Goal: Task Accomplishment & Management: Manage account settings

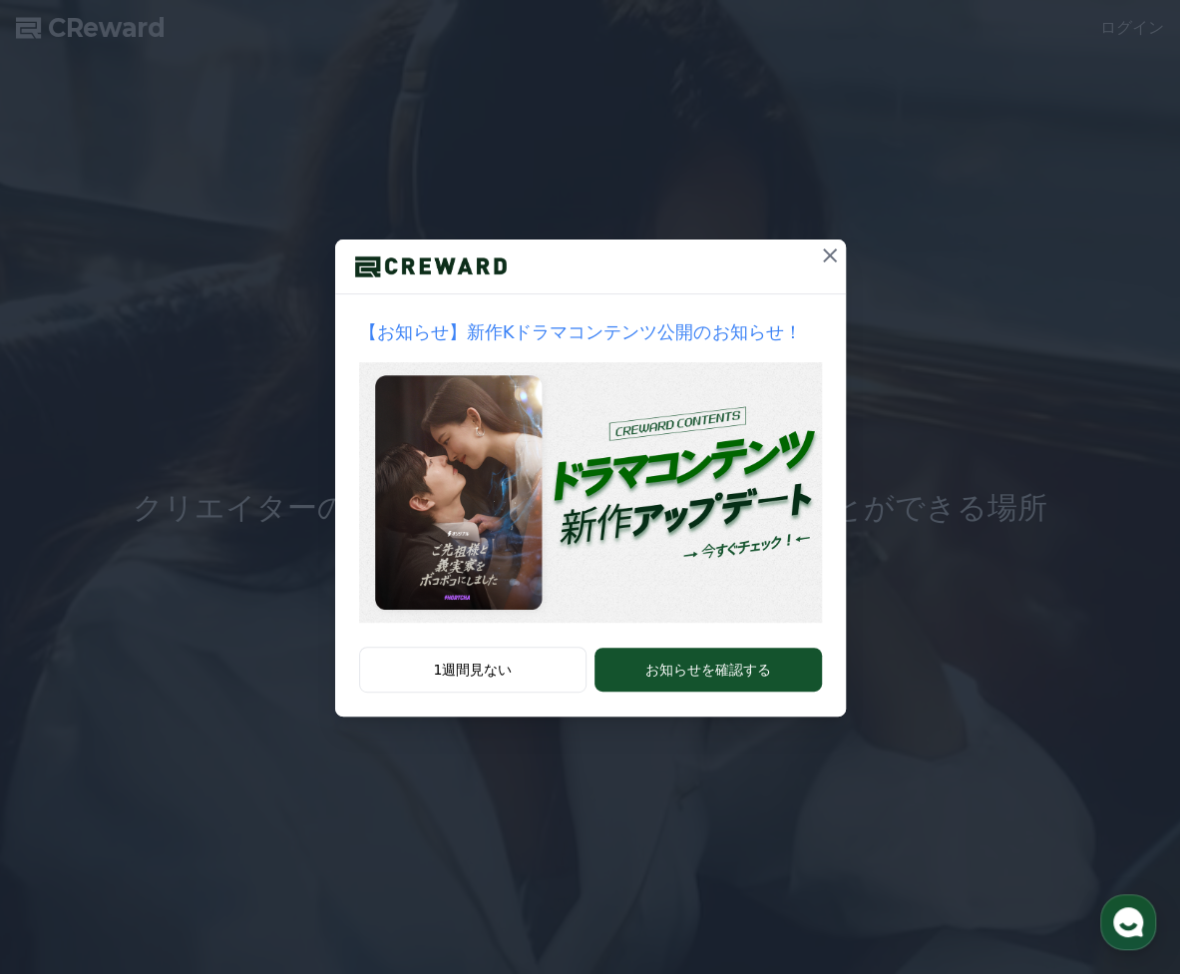
click at [830, 260] on icon at bounding box center [830, 255] width 24 height 24
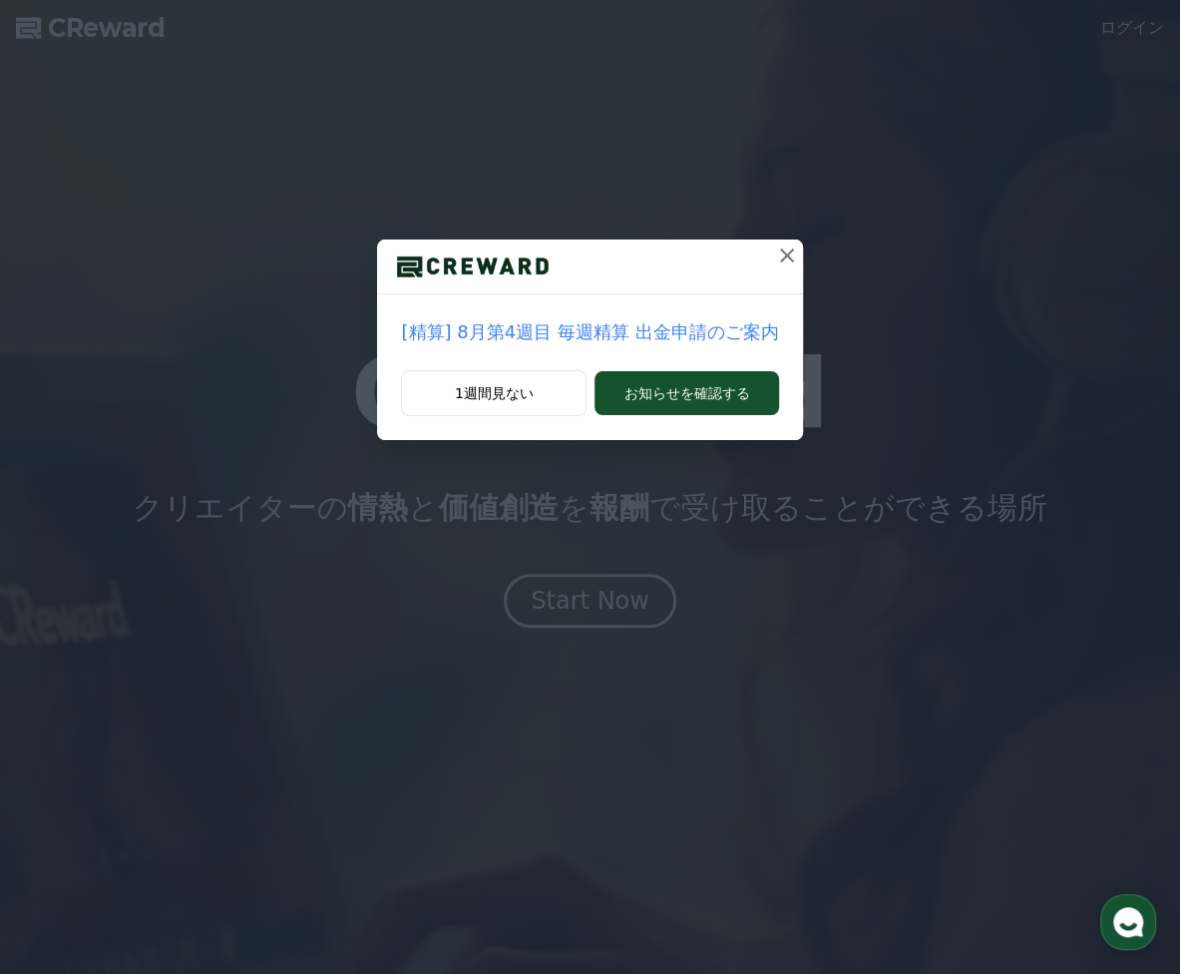
click at [782, 262] on icon at bounding box center [787, 255] width 24 height 24
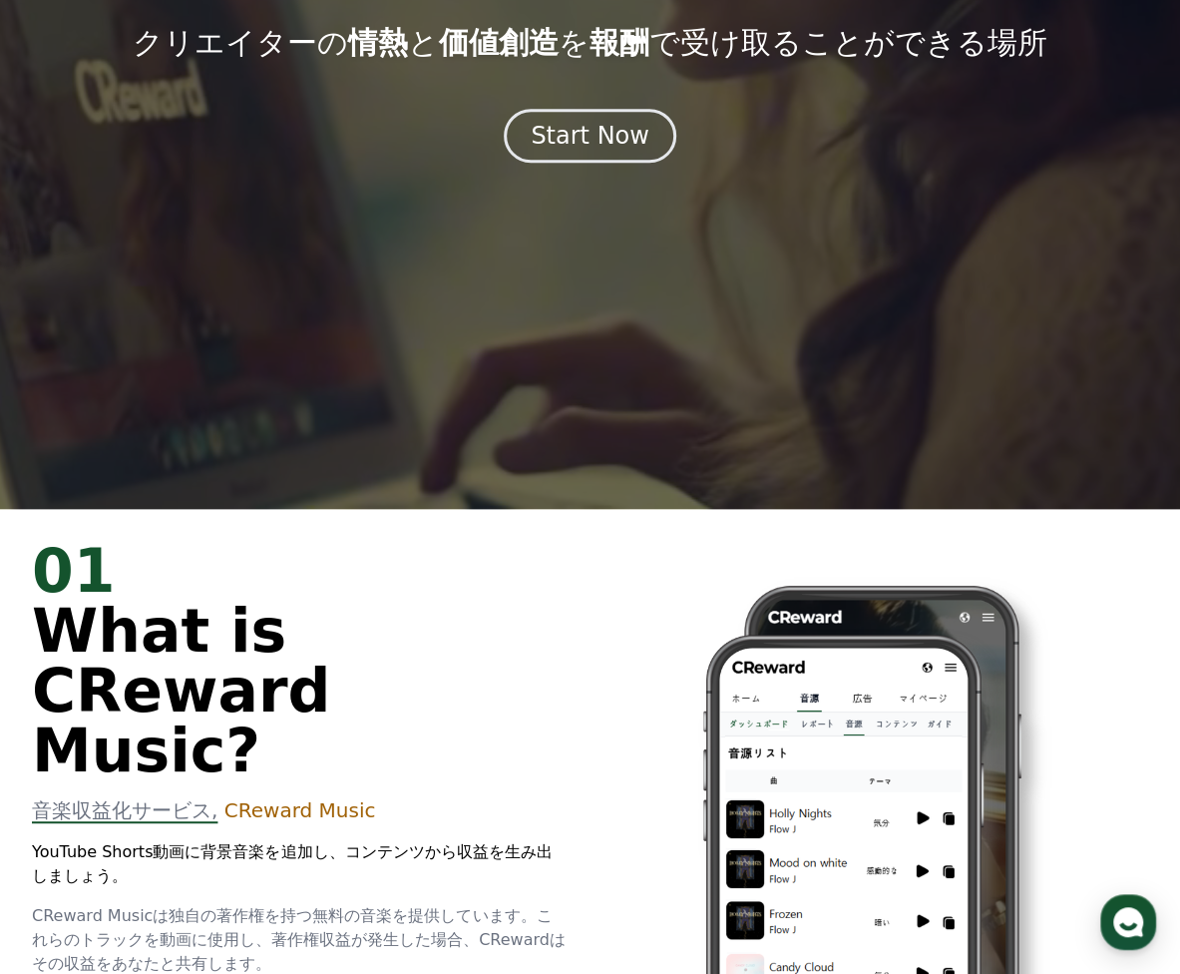
scroll to position [462, 0]
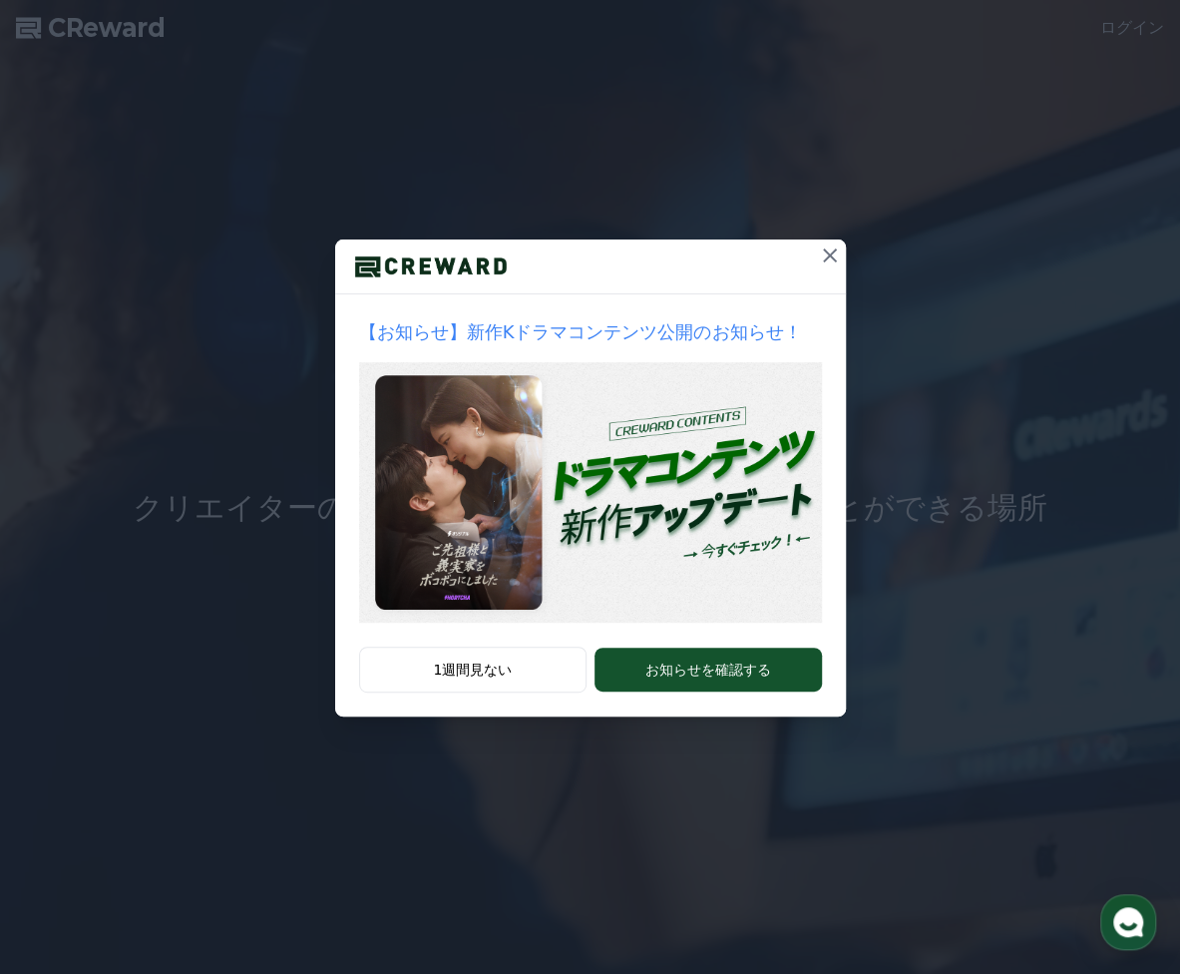
click at [824, 254] on icon at bounding box center [830, 255] width 24 height 24
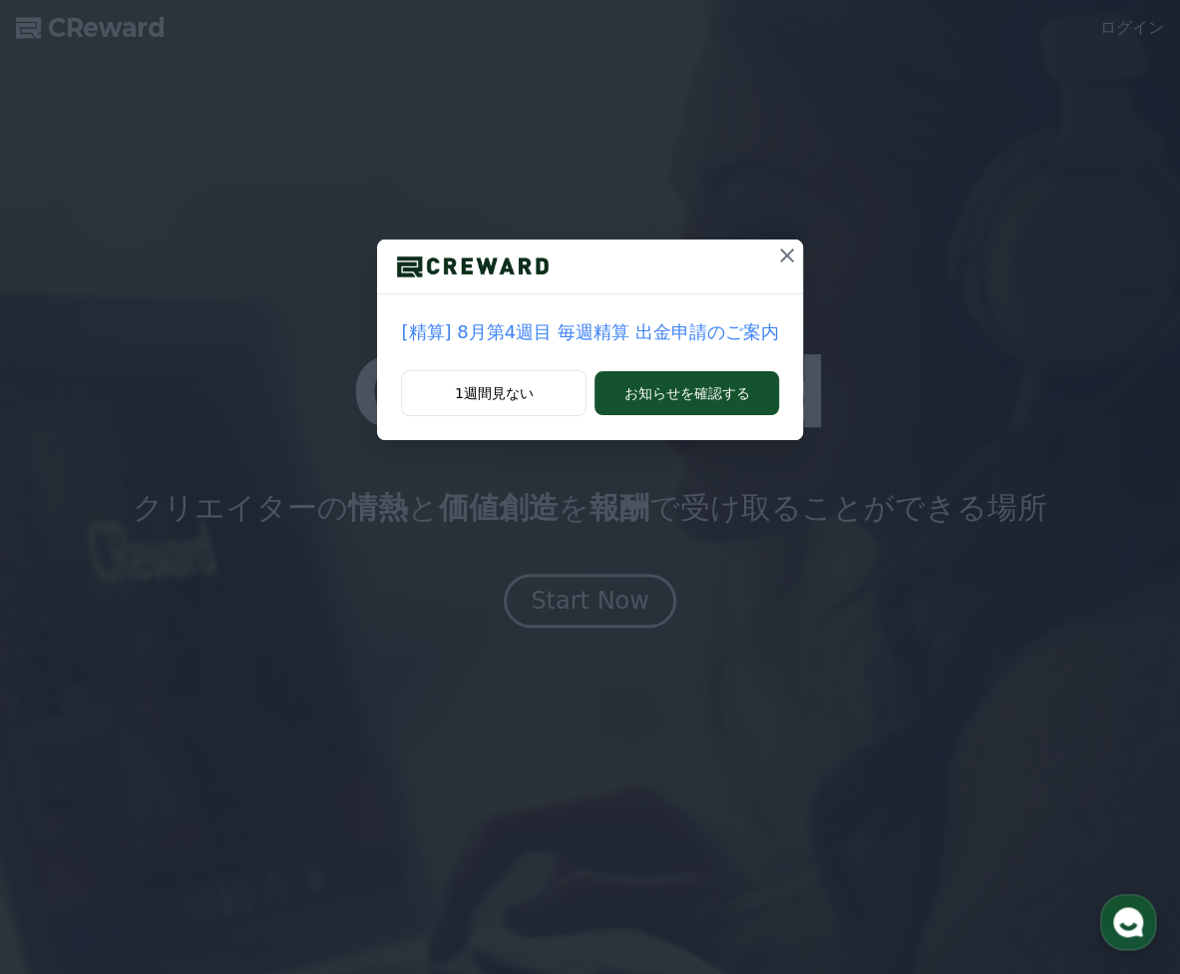
click at [780, 253] on icon at bounding box center [787, 255] width 14 height 14
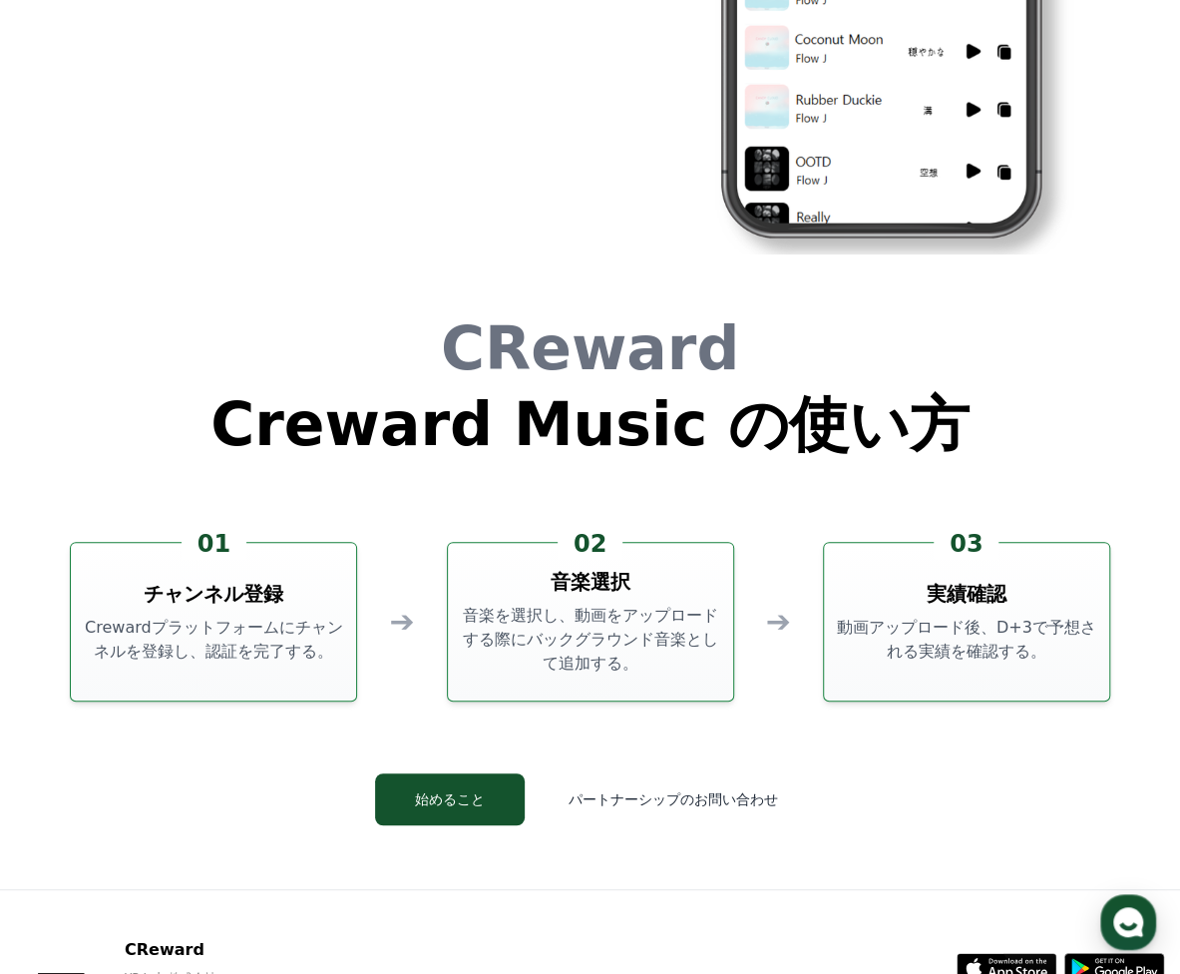
scroll to position [5351, 0]
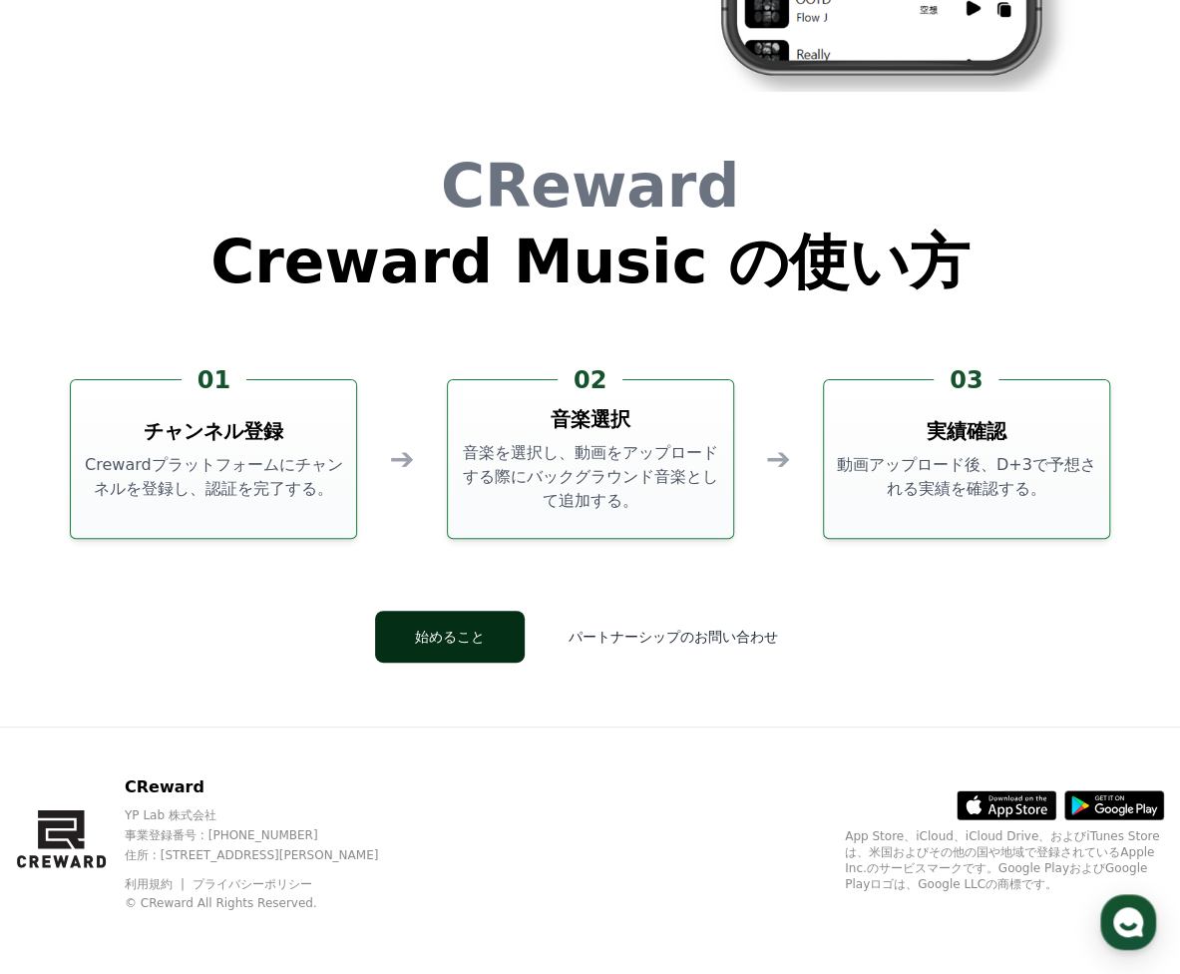
click at [462, 642] on button "始めること" at bounding box center [450, 637] width 150 height 52
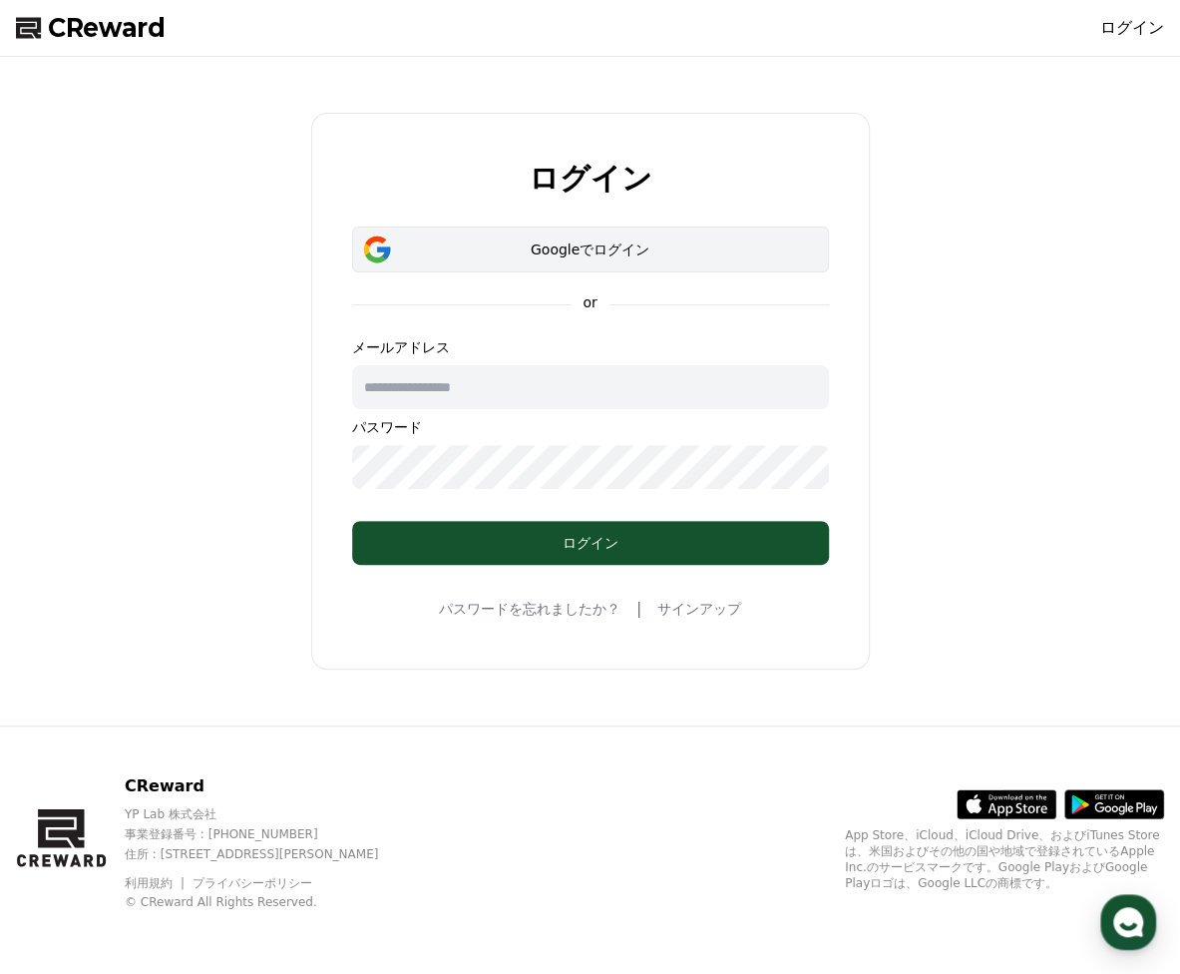
click at [560, 252] on div "Googleでログイン" at bounding box center [590, 249] width 419 height 20
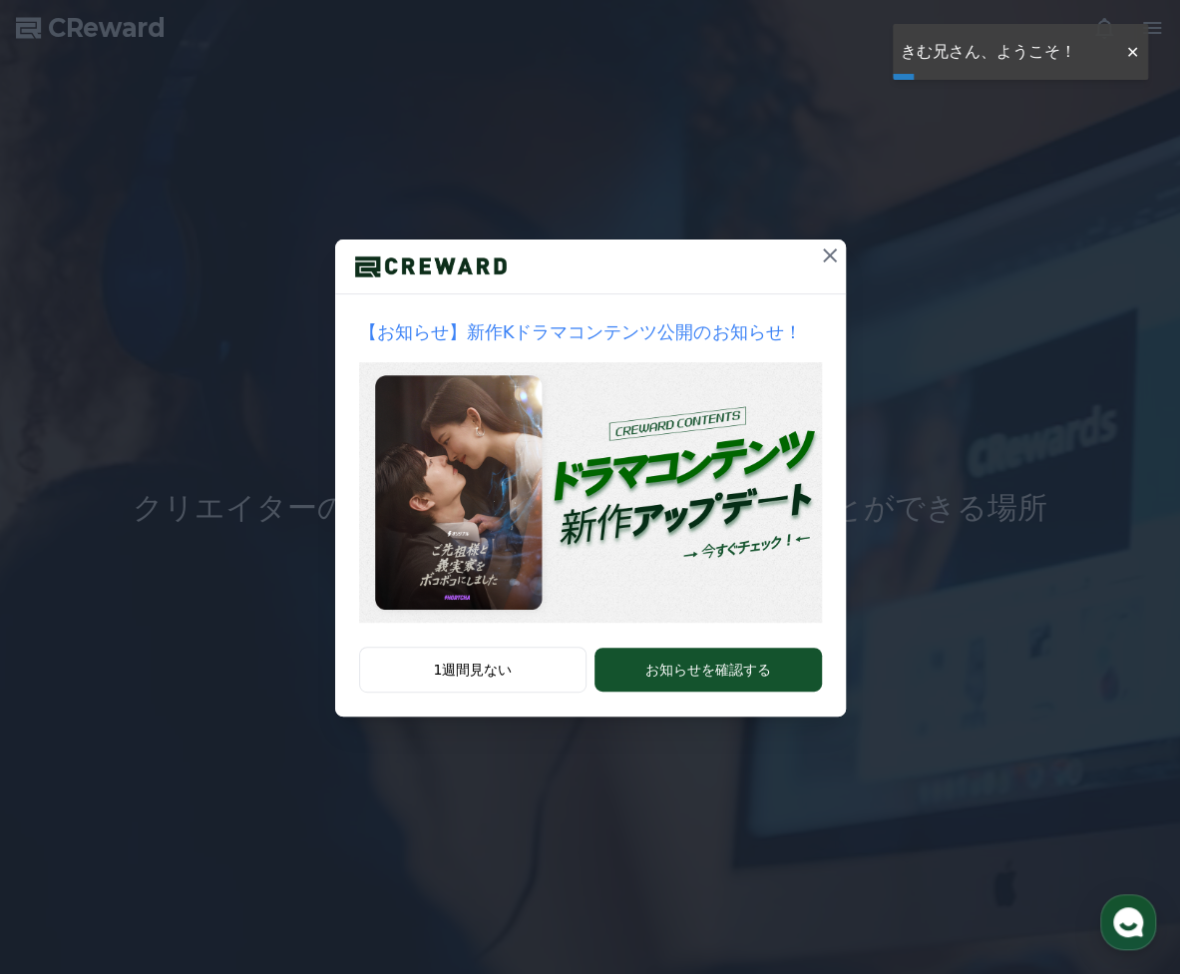
click at [824, 258] on icon at bounding box center [830, 255] width 24 height 24
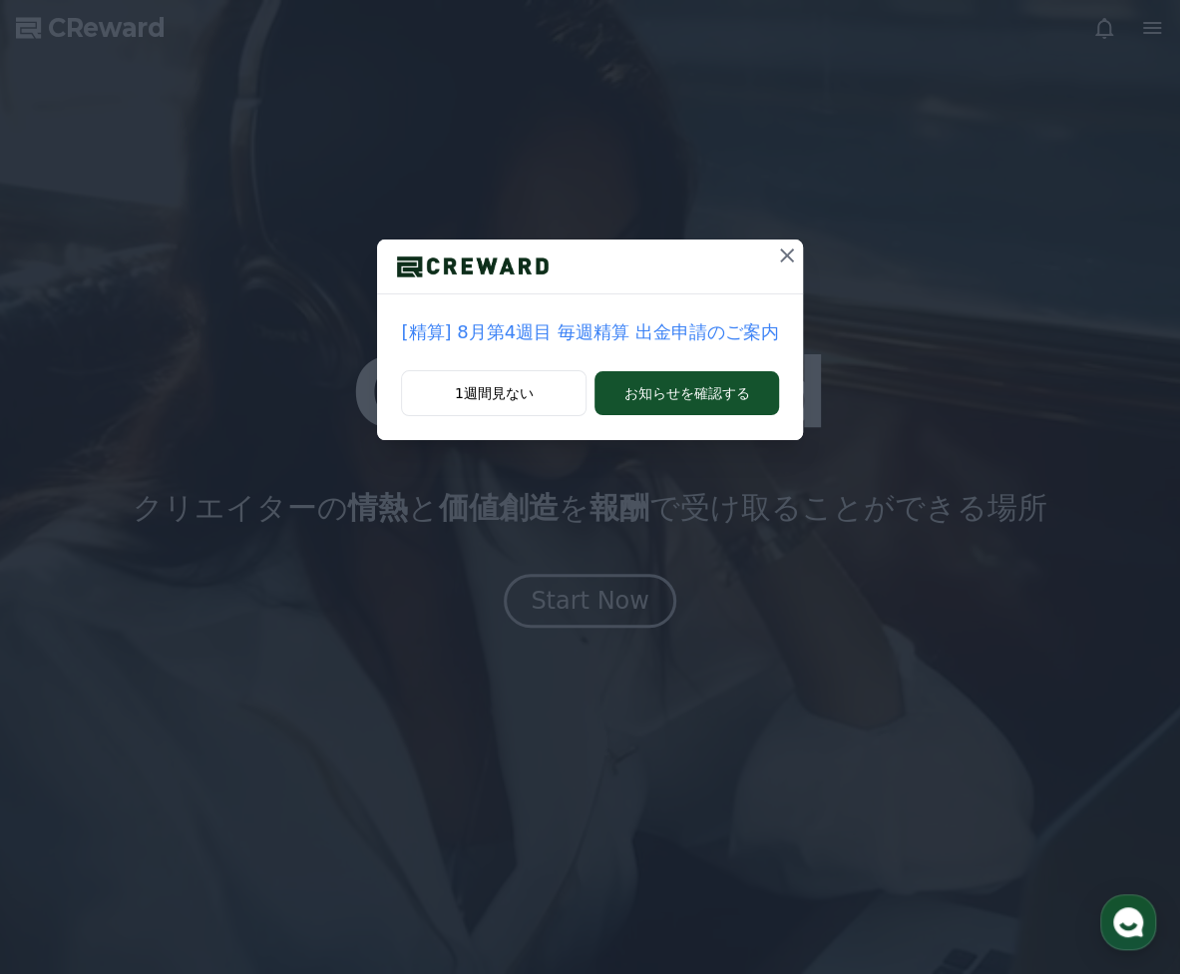
click at [780, 256] on icon at bounding box center [787, 255] width 14 height 14
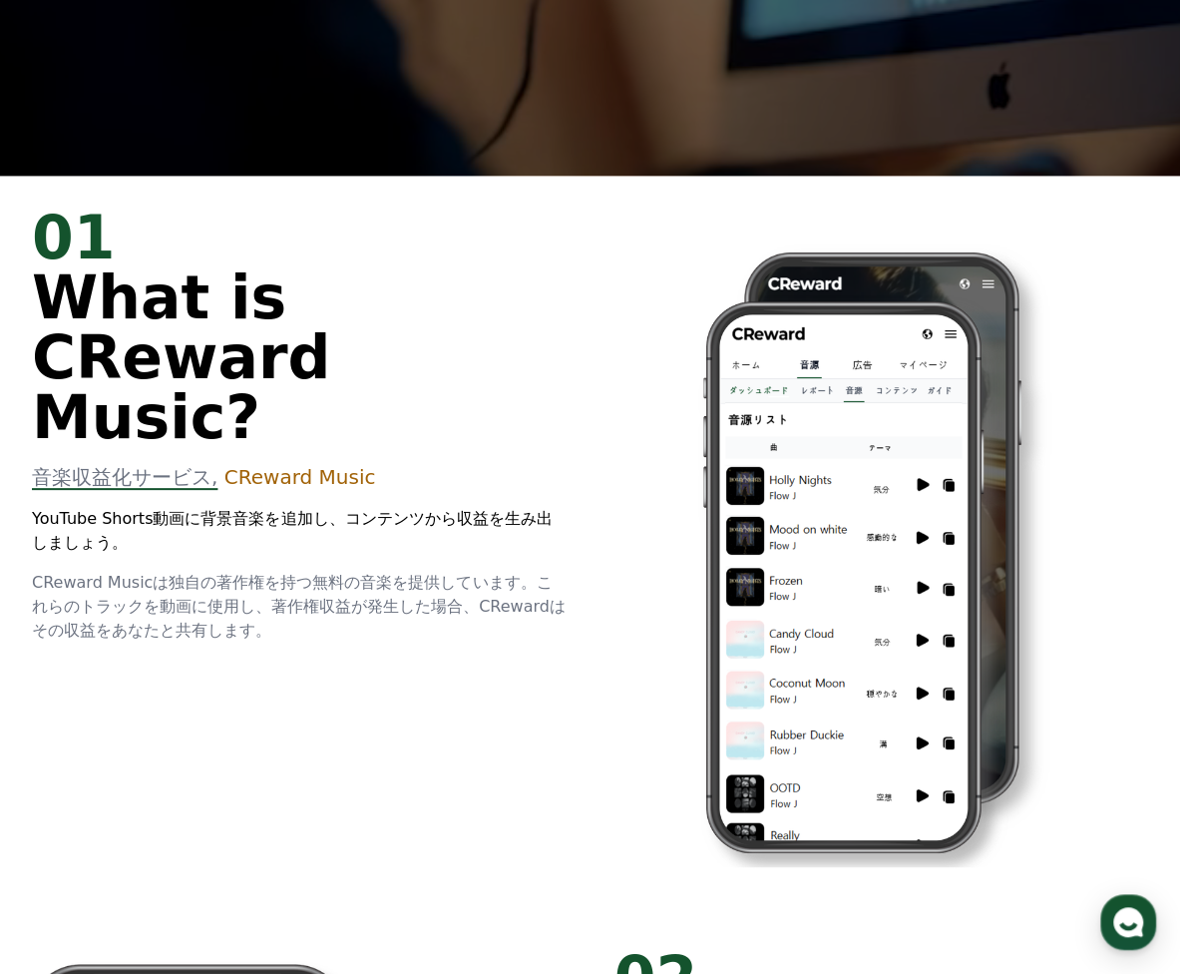
scroll to position [200, 0]
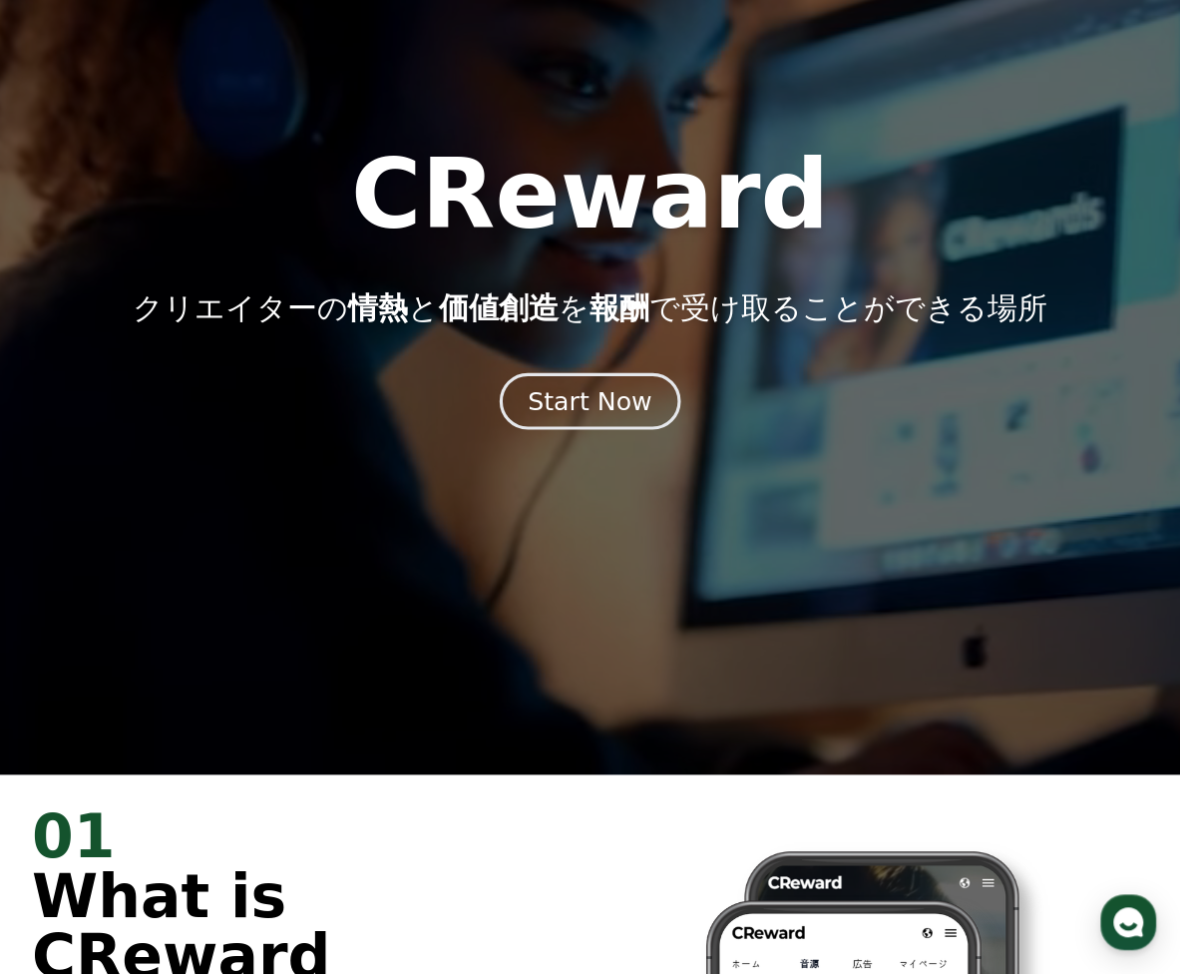
click at [587, 414] on div "Start Now" at bounding box center [590, 401] width 124 height 34
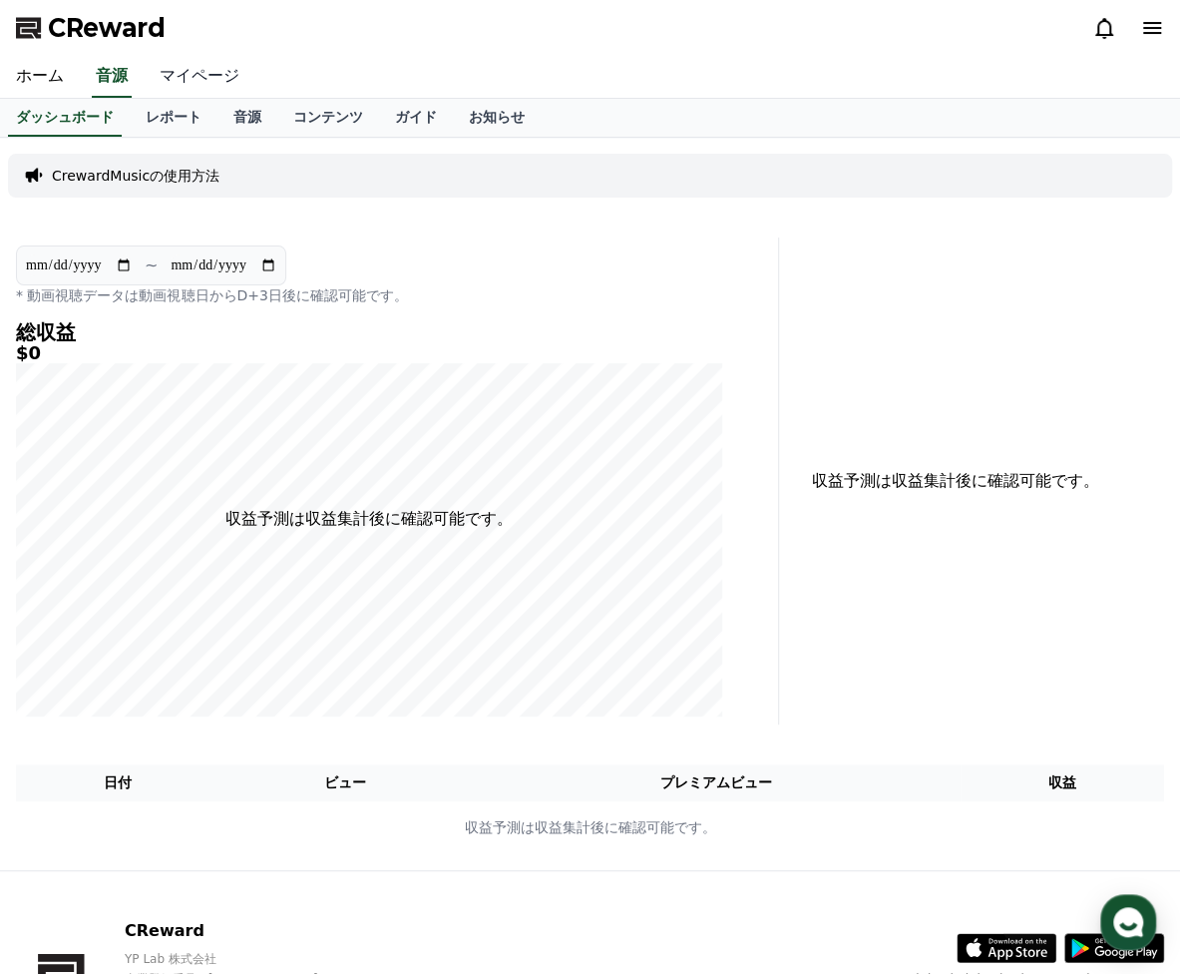
click at [183, 80] on link "マイページ" at bounding box center [200, 77] width 112 height 42
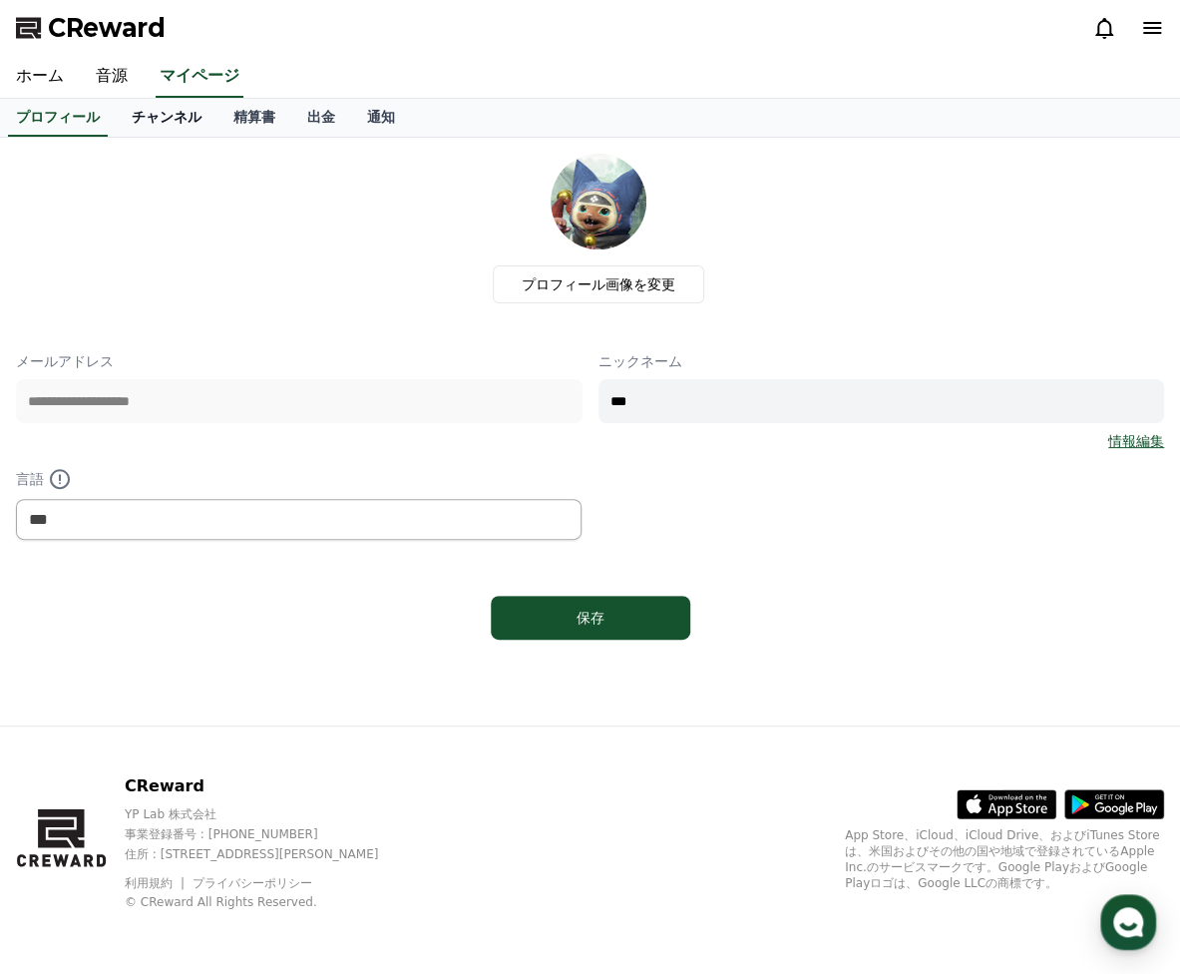
click at [144, 113] on link "チャンネル" at bounding box center [167, 118] width 102 height 38
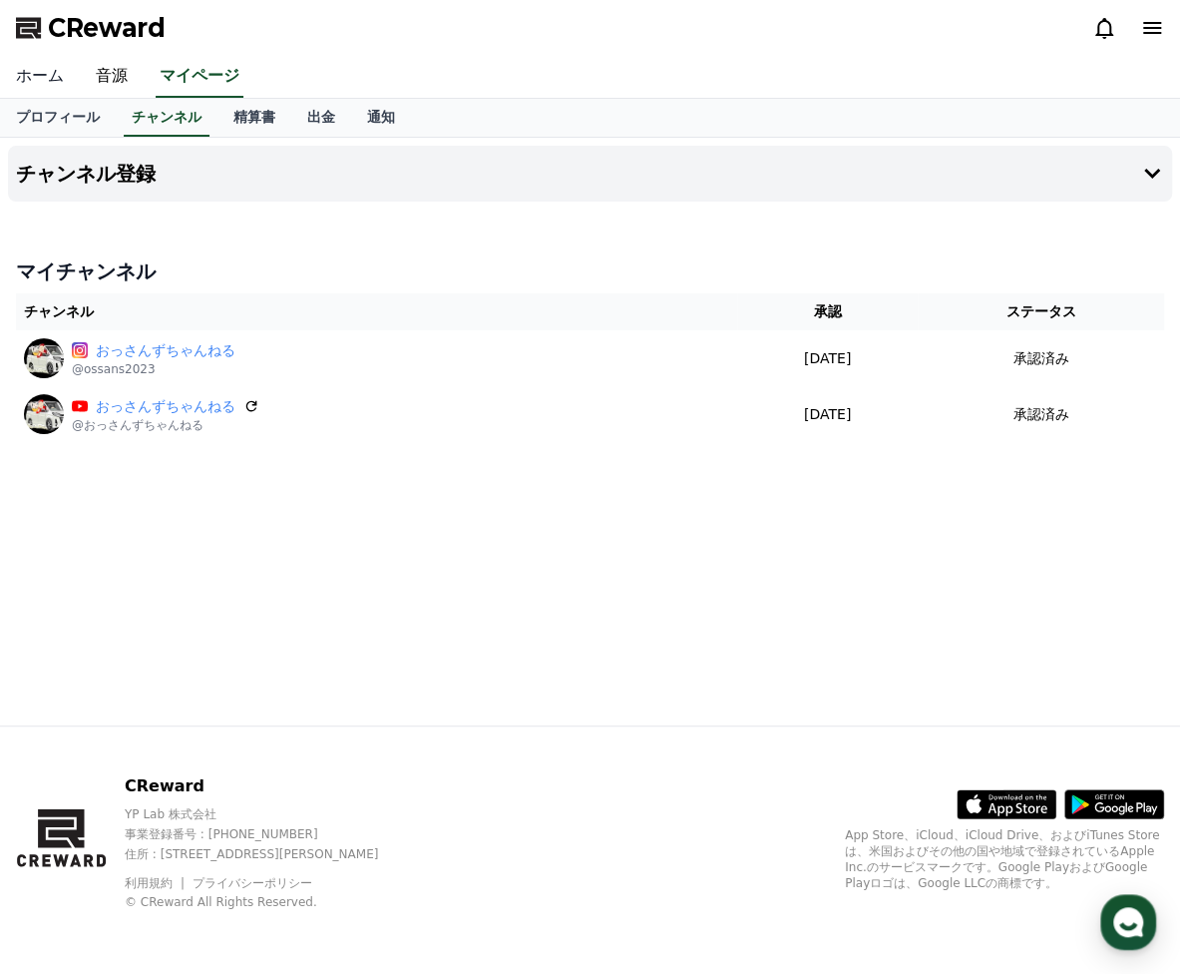
click at [48, 81] on link "ホーム" at bounding box center [40, 77] width 80 height 42
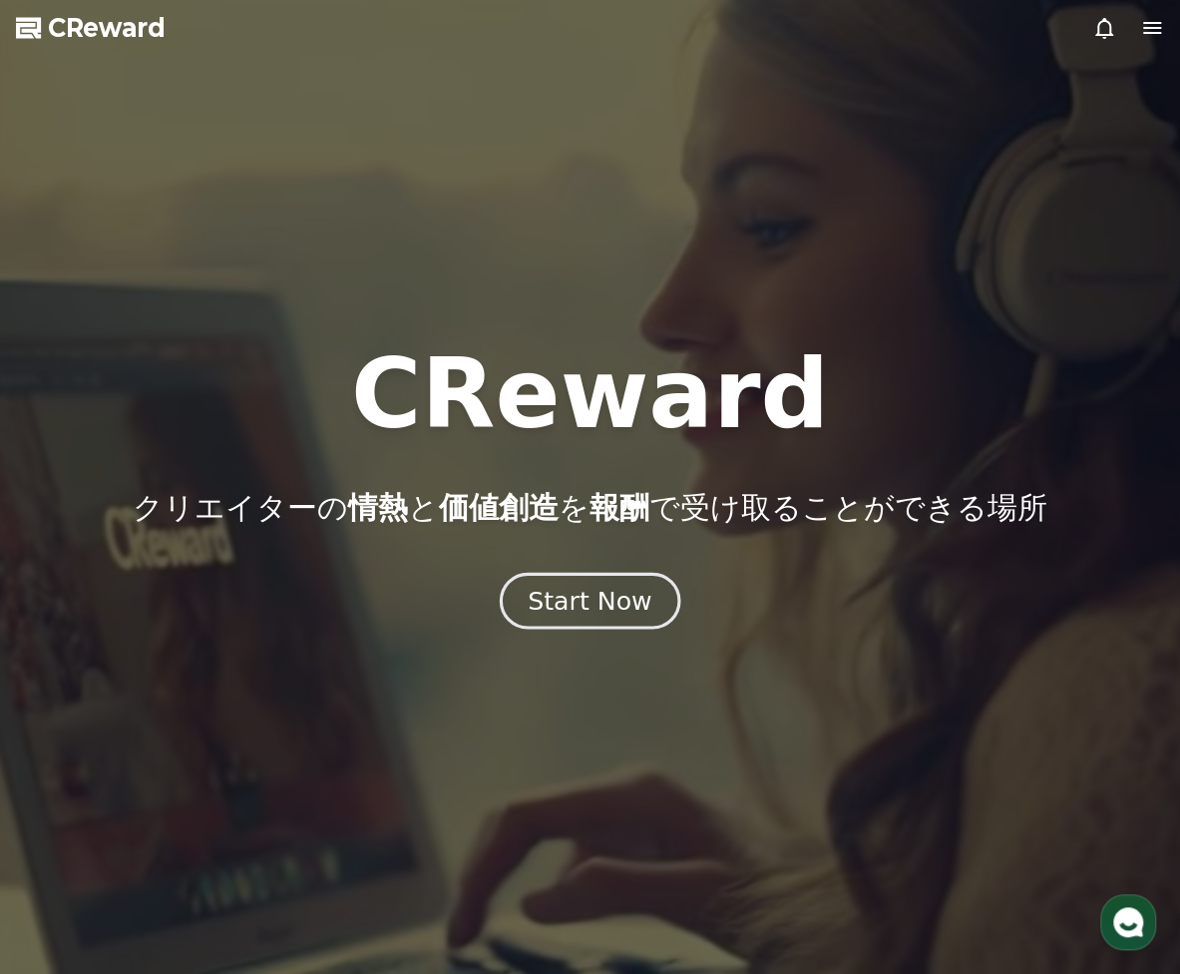
click at [592, 583] on button "Start Now" at bounding box center [590, 601] width 181 height 57
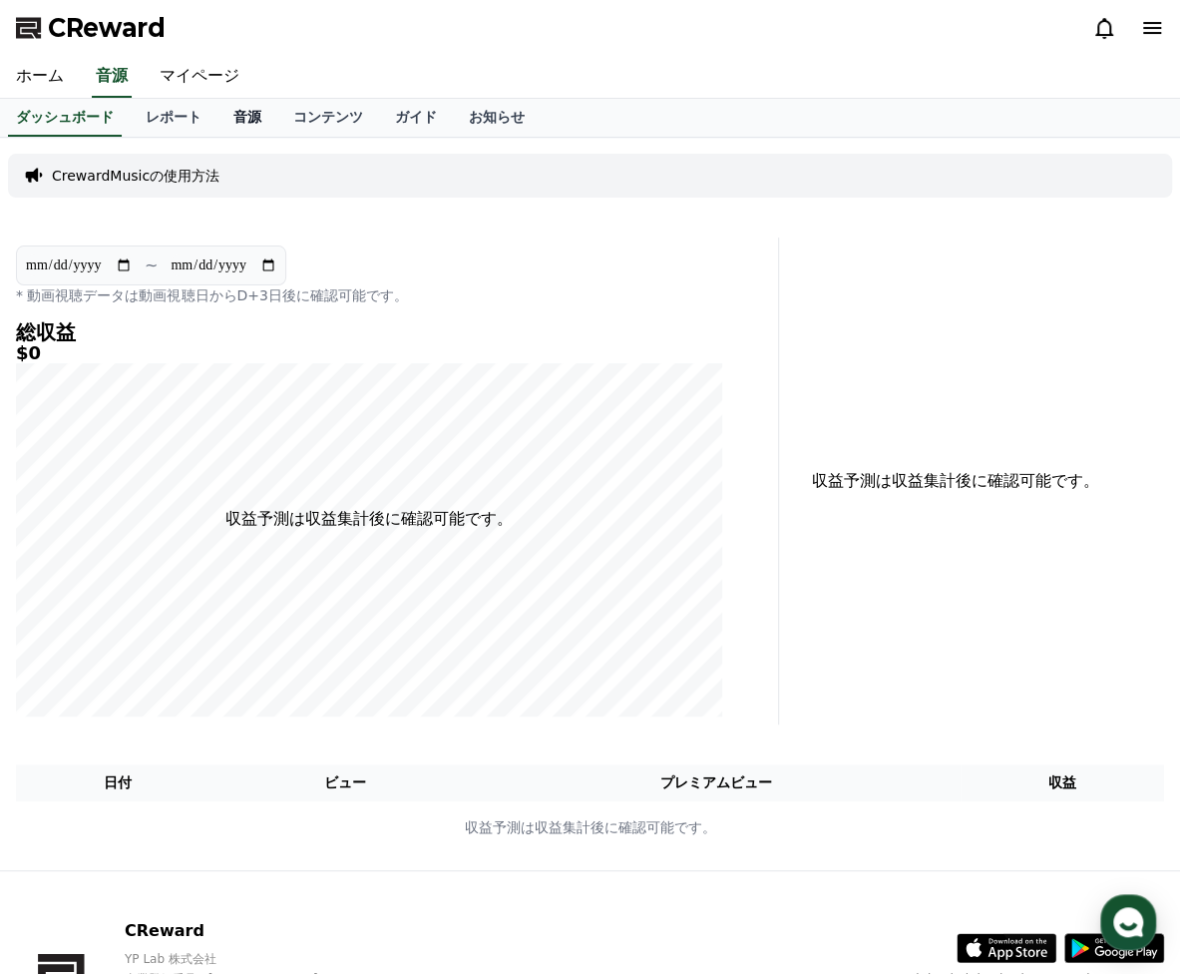
click at [218, 115] on link "音源" at bounding box center [248, 118] width 60 height 38
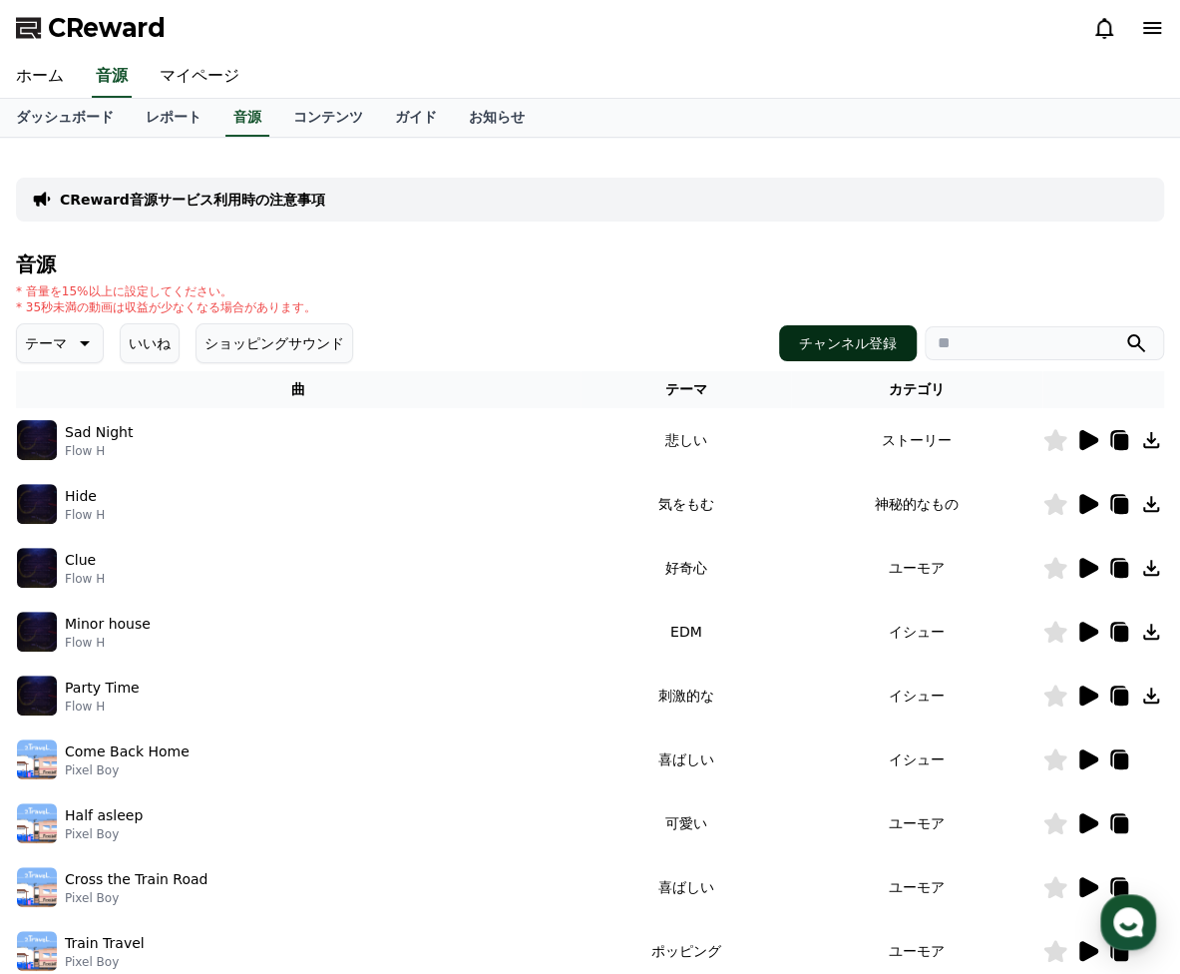
click at [840, 348] on button "チャンネル登録" at bounding box center [848, 343] width 138 height 36
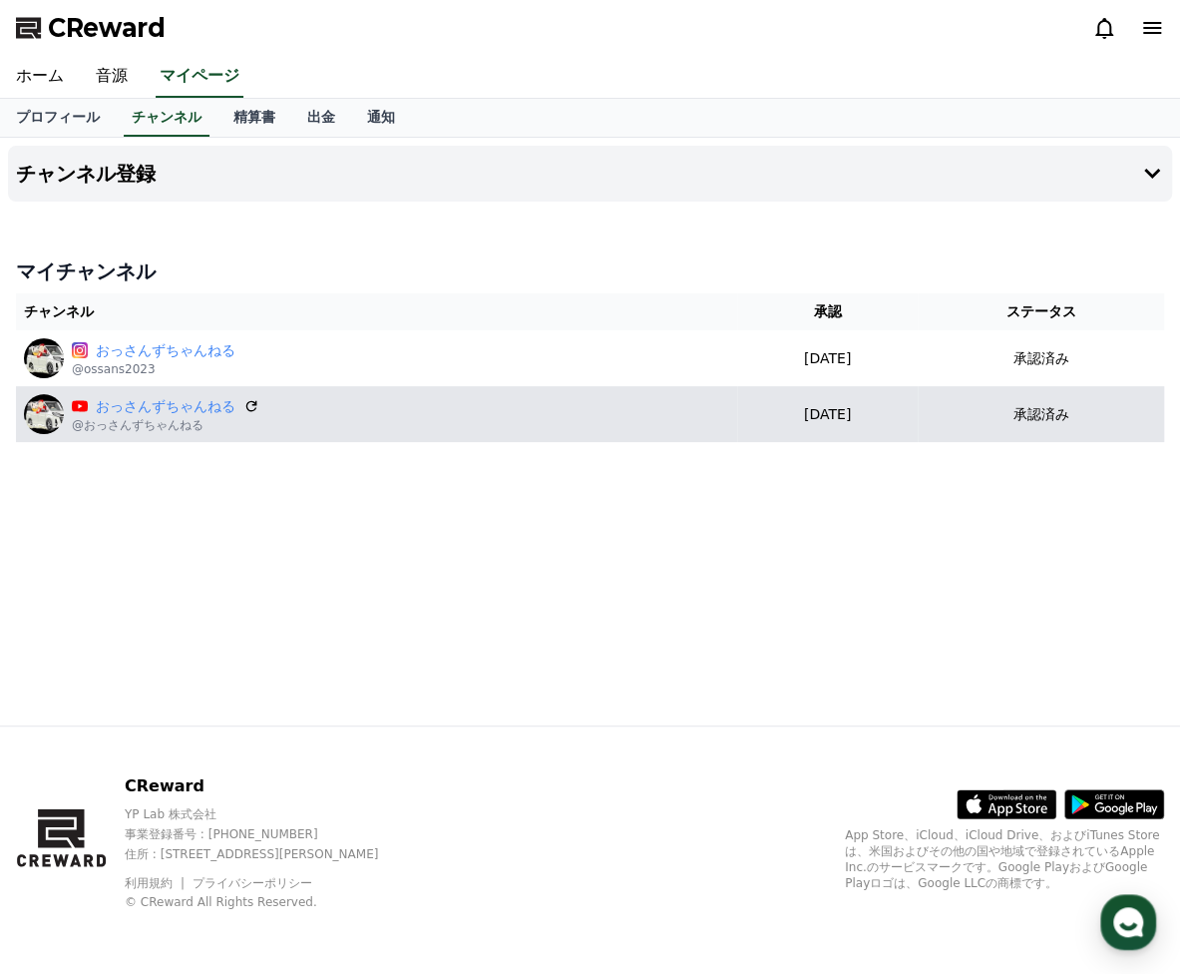
click at [667, 417] on div "おっさんずちゃんねる @おっさんずちゃんねる" at bounding box center [376, 414] width 705 height 40
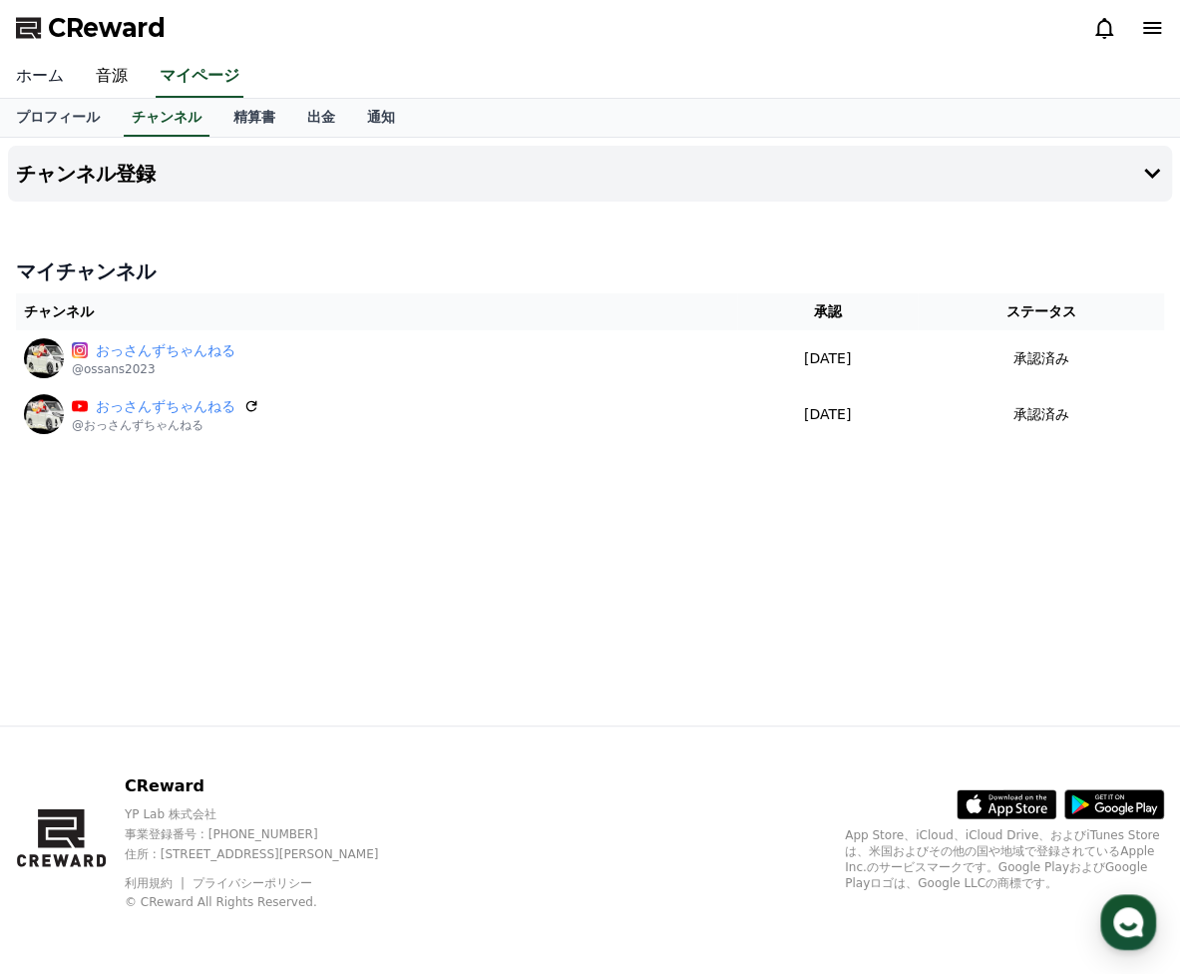
click at [36, 83] on link "ホーム" at bounding box center [40, 77] width 80 height 42
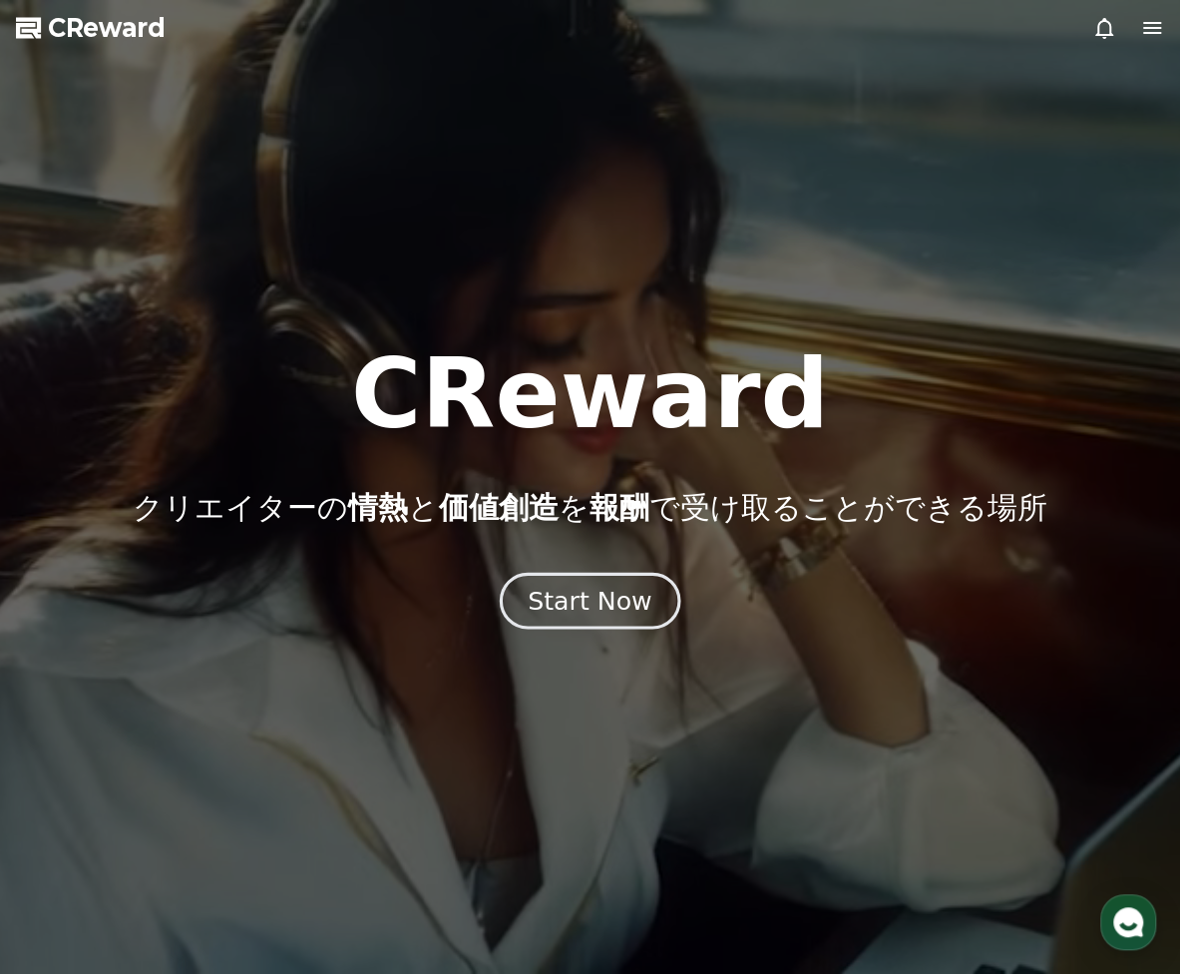
click at [608, 616] on div "Start Now" at bounding box center [590, 601] width 124 height 34
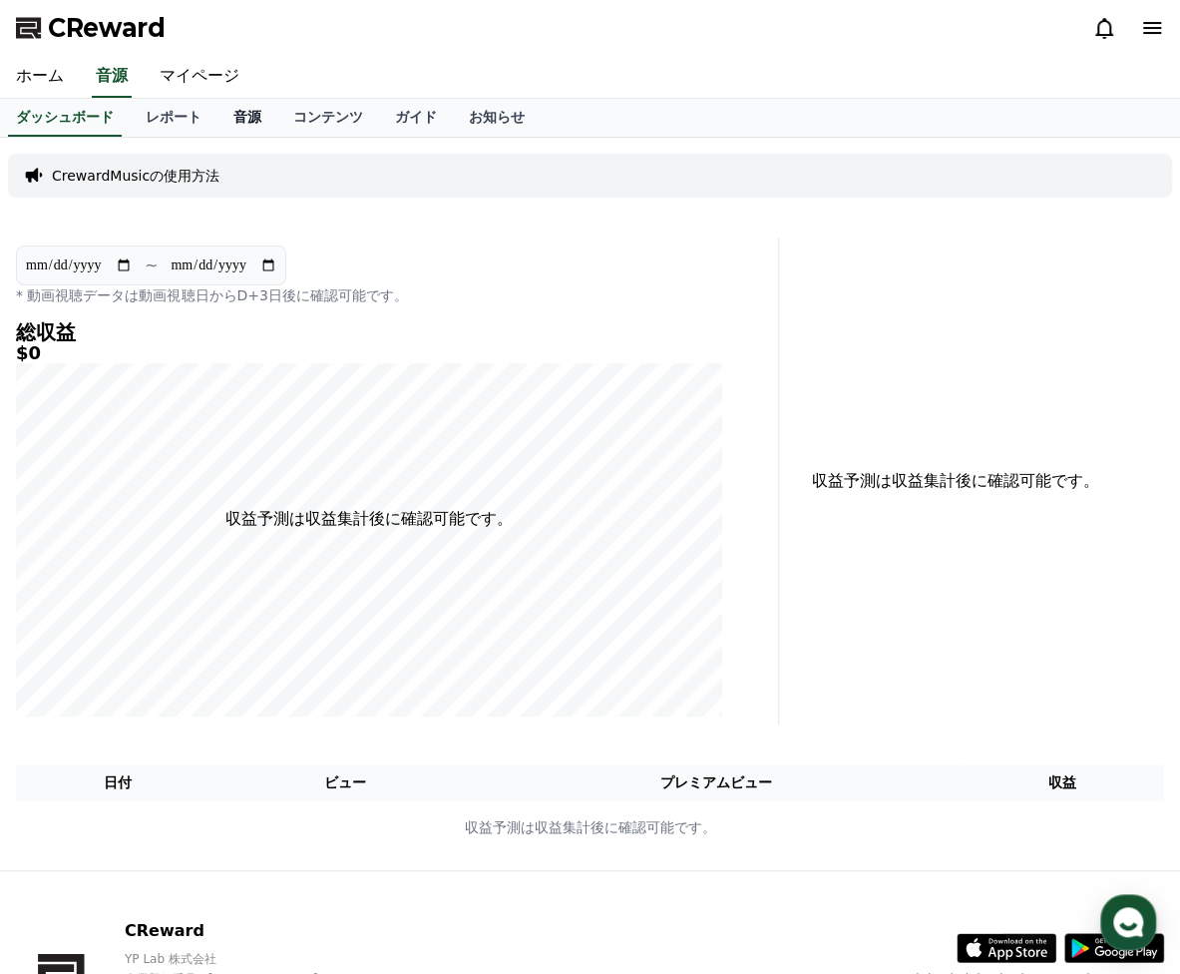
click at [224, 120] on link "音源" at bounding box center [248, 118] width 60 height 38
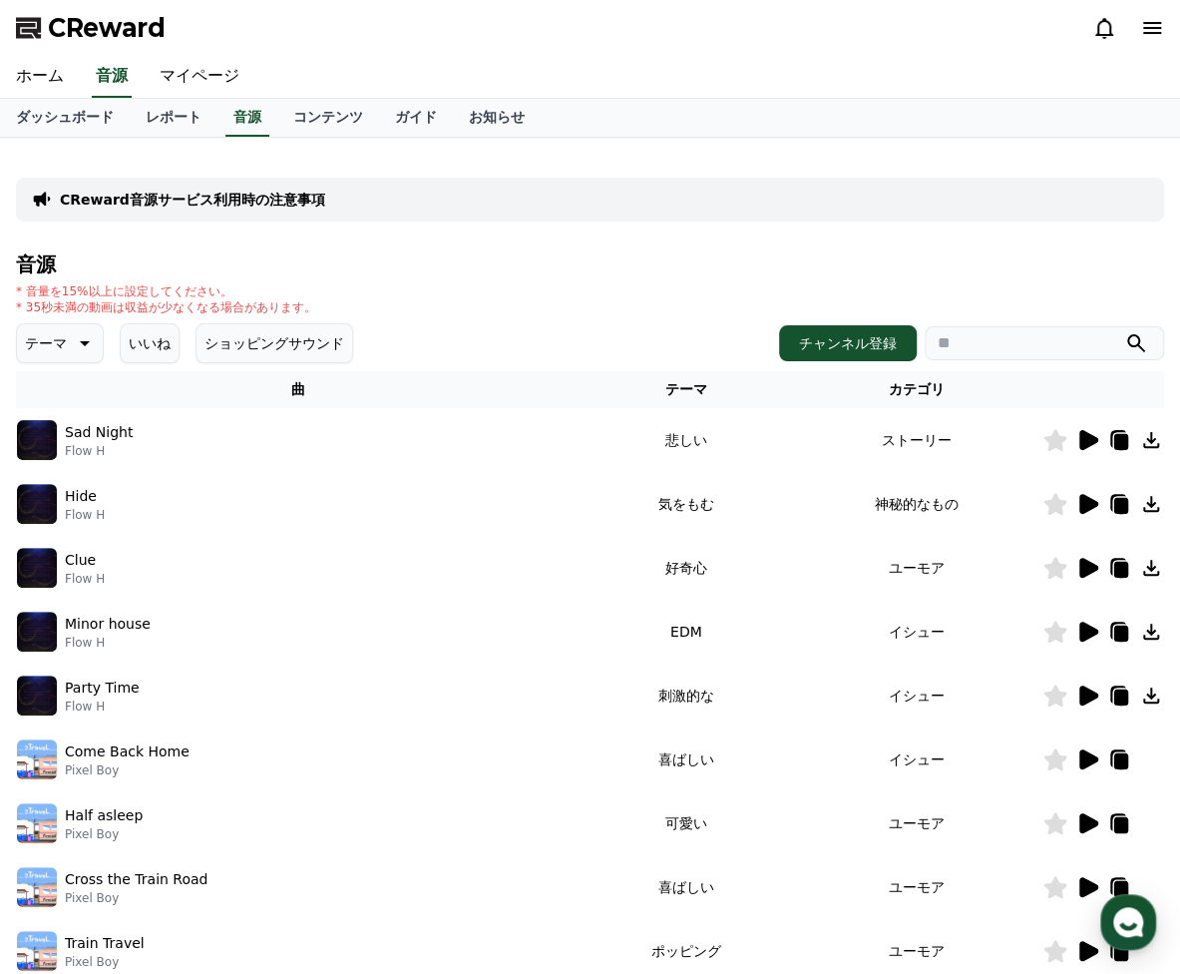
click at [1147, 36] on icon at bounding box center [1153, 28] width 24 height 24
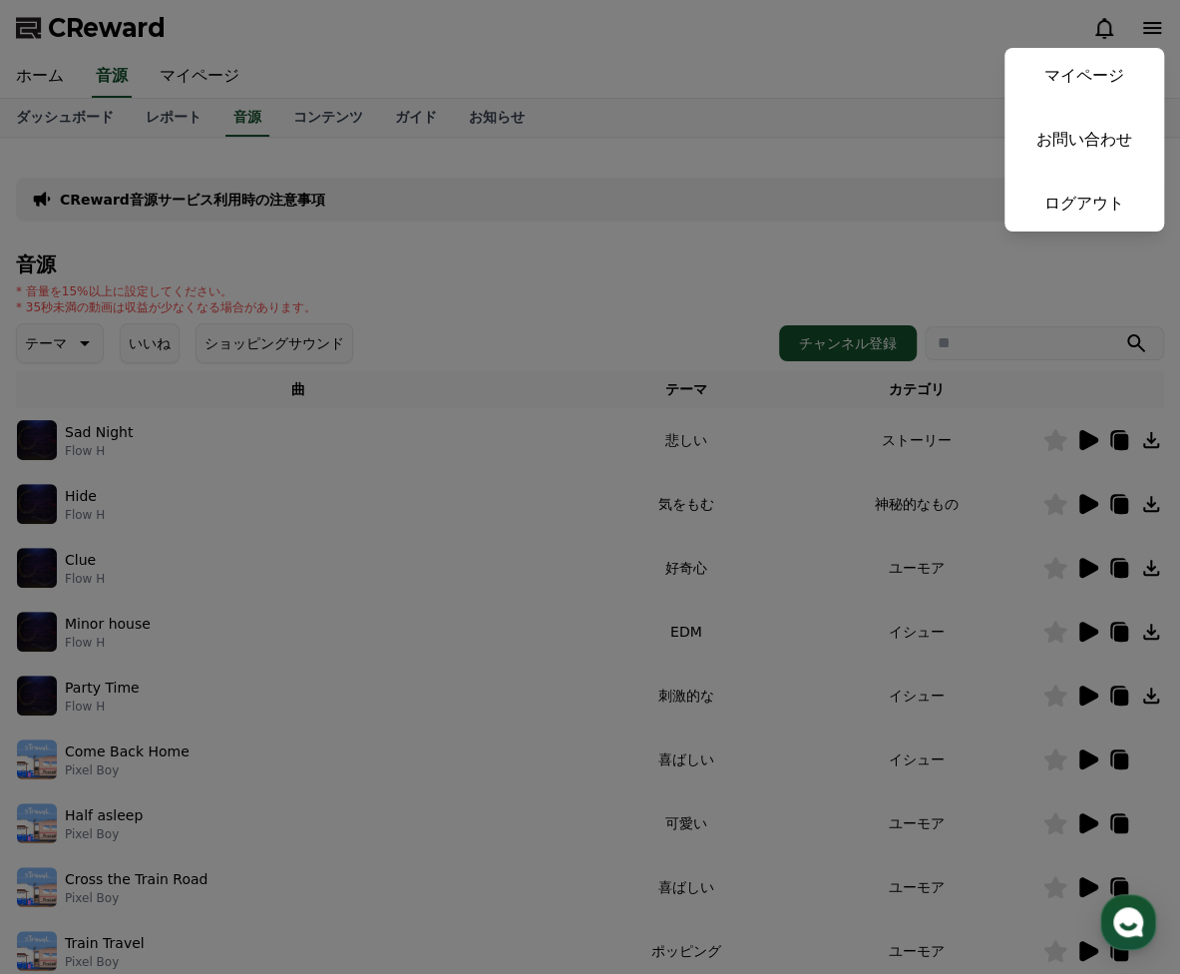
click at [1151, 31] on button "close" at bounding box center [590, 487] width 1180 height 974
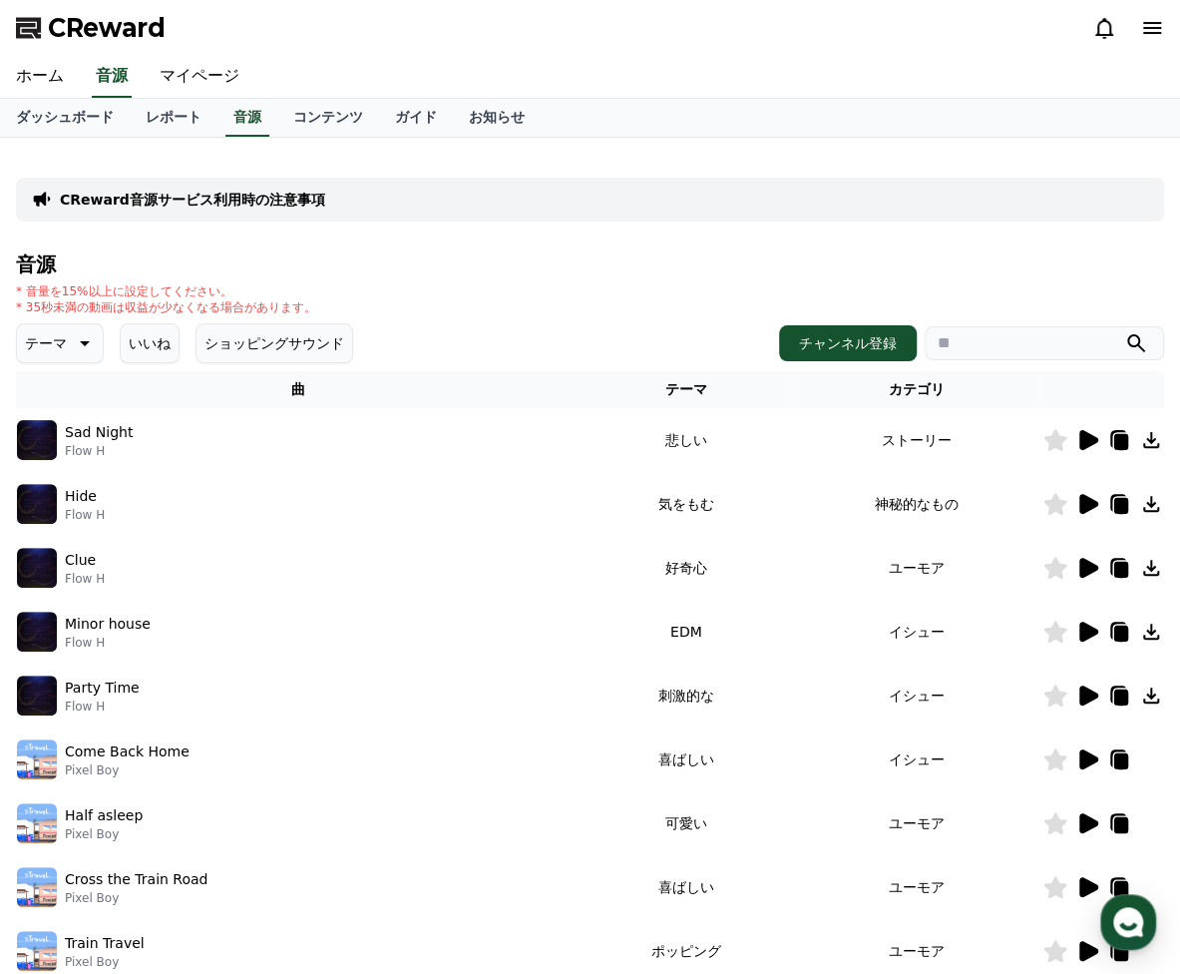
click at [80, 342] on icon at bounding box center [85, 343] width 10 height 5
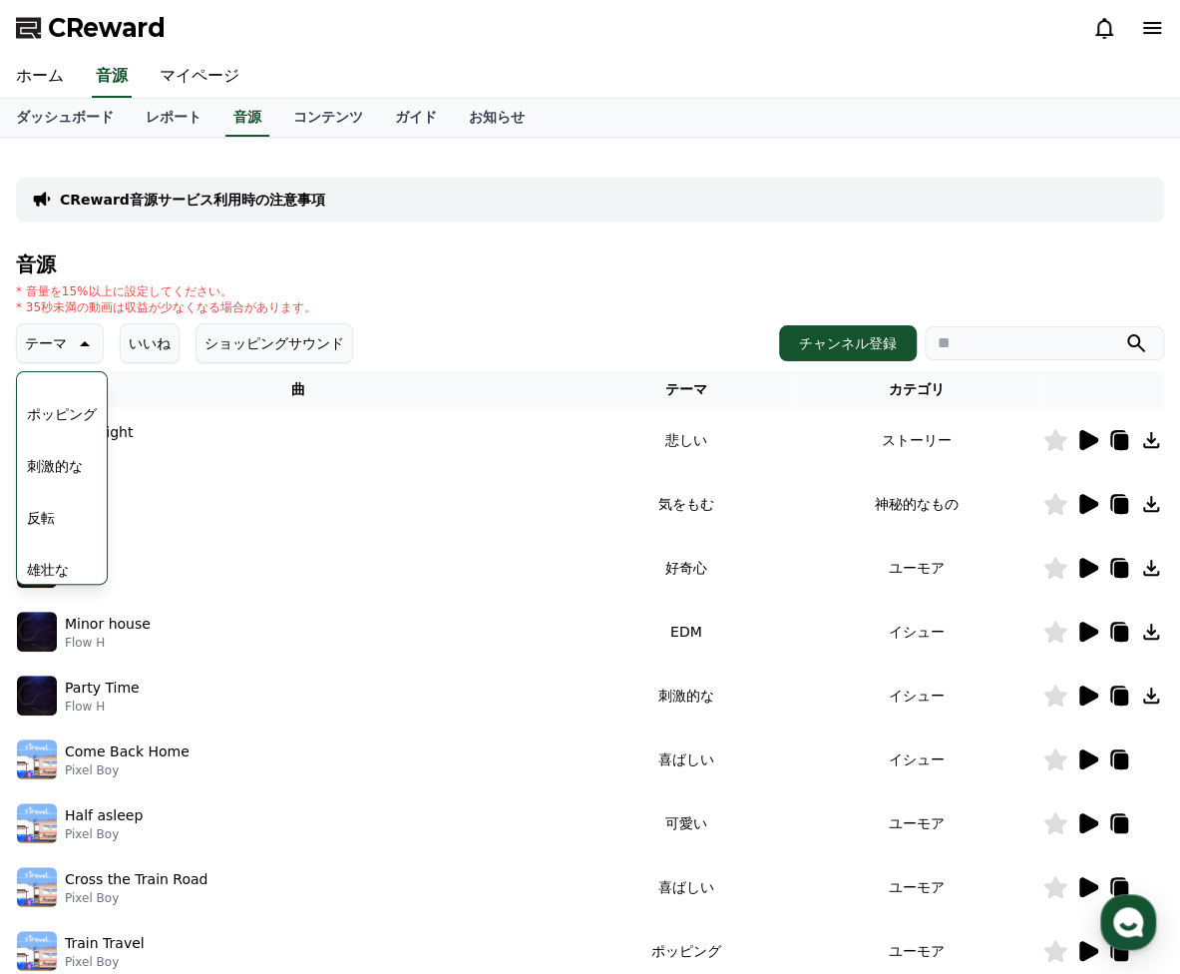
scroll to position [208, 0]
click at [74, 446] on button "ポッピング" at bounding box center [62, 448] width 86 height 44
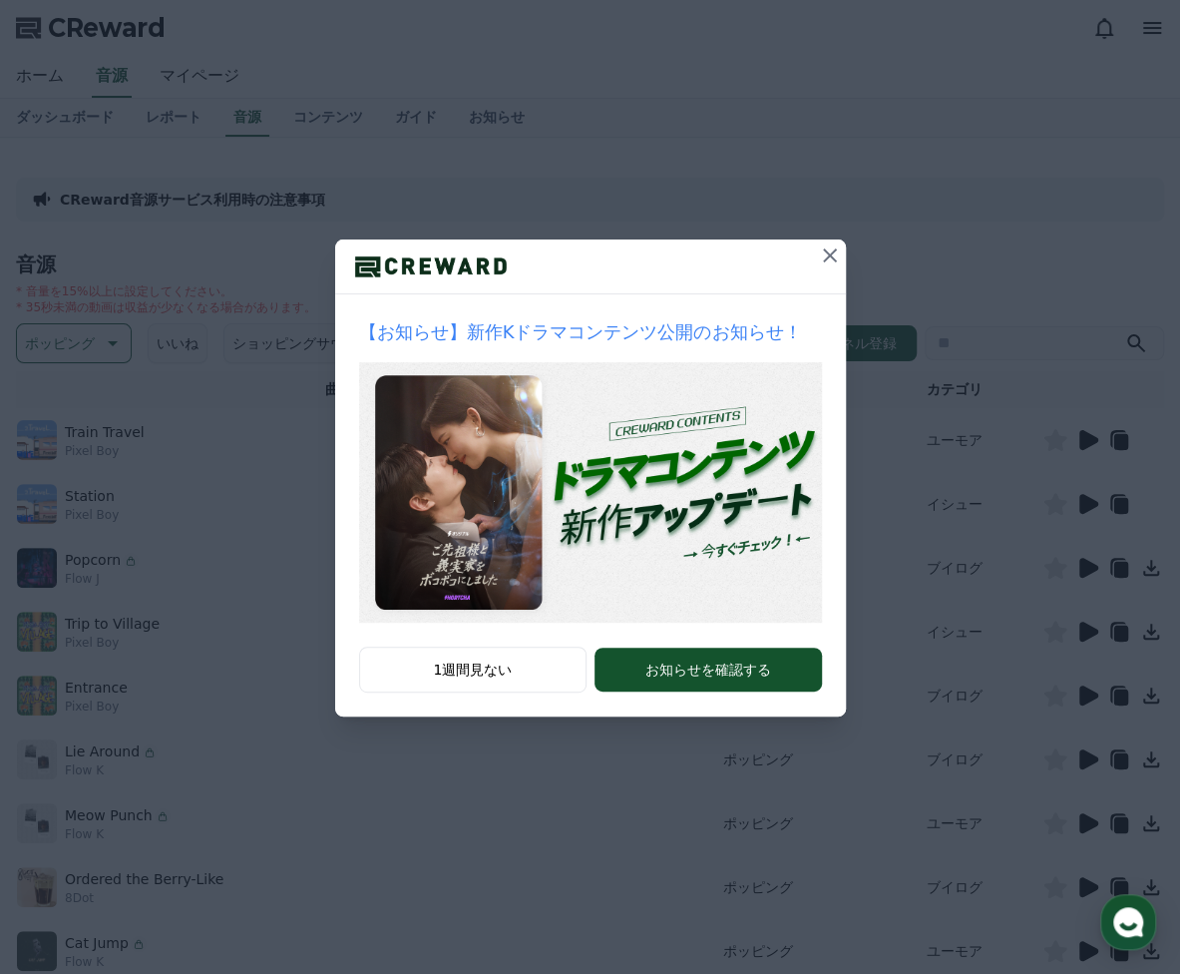
click at [828, 256] on icon at bounding box center [830, 255] width 14 height 14
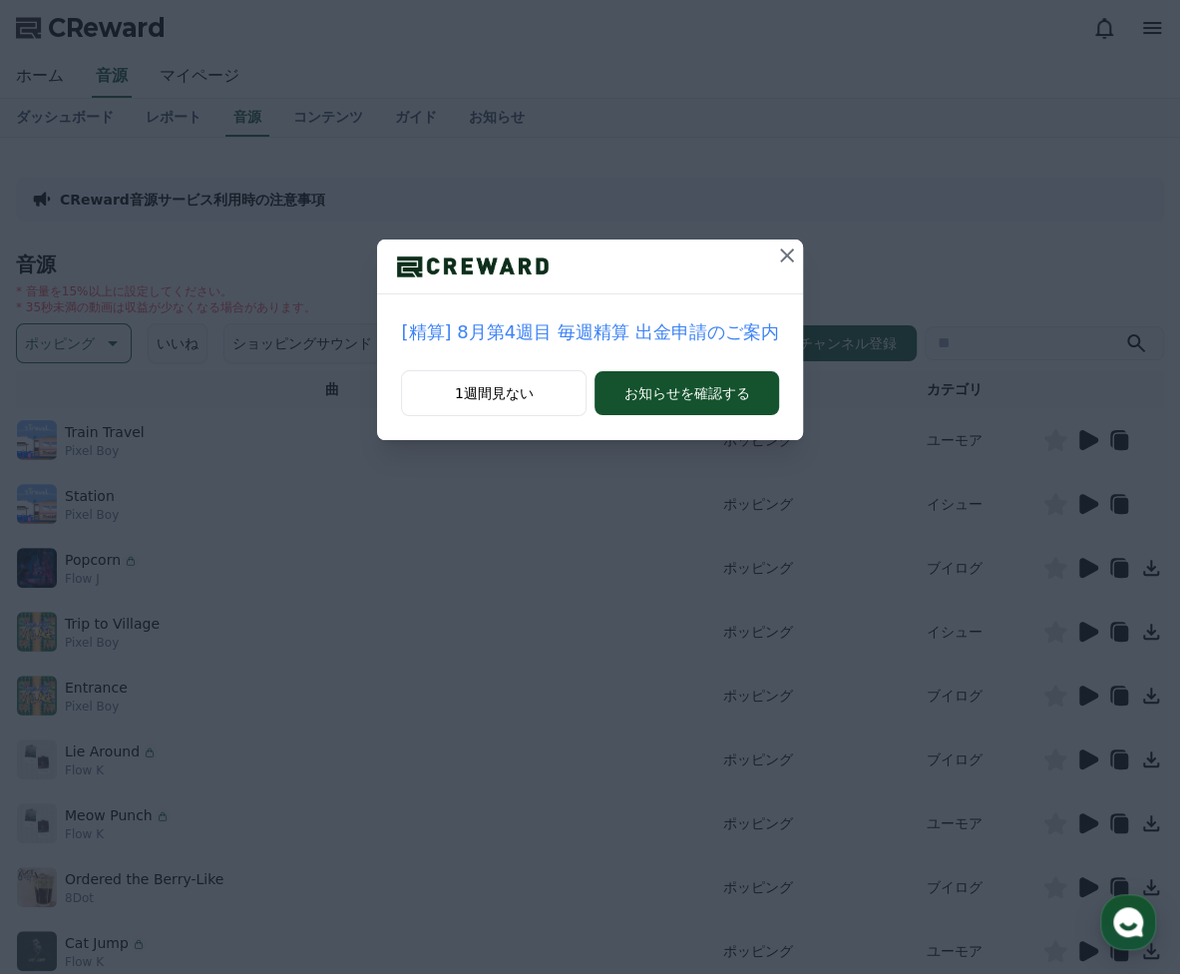
click at [782, 256] on icon at bounding box center [787, 255] width 24 height 24
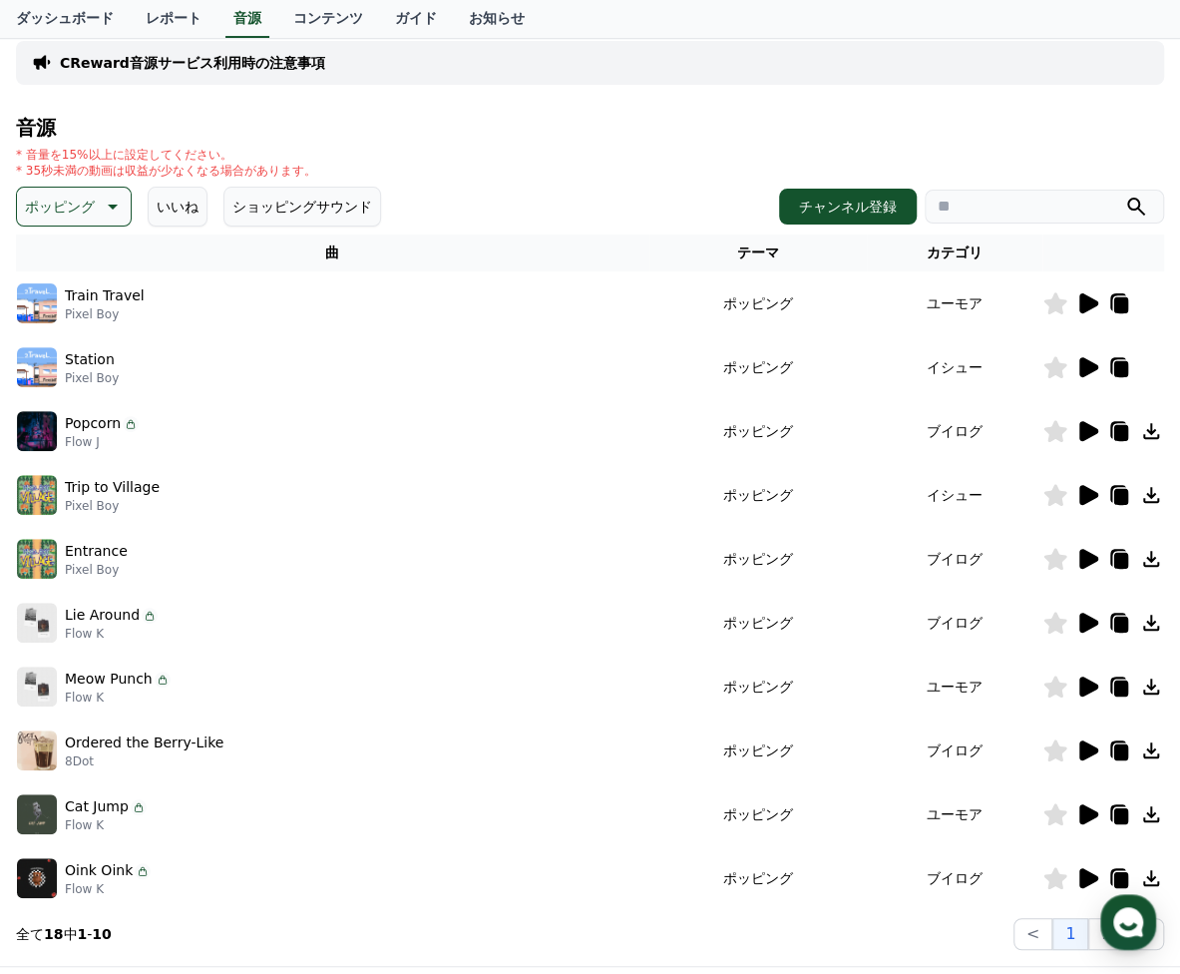
scroll to position [376, 0]
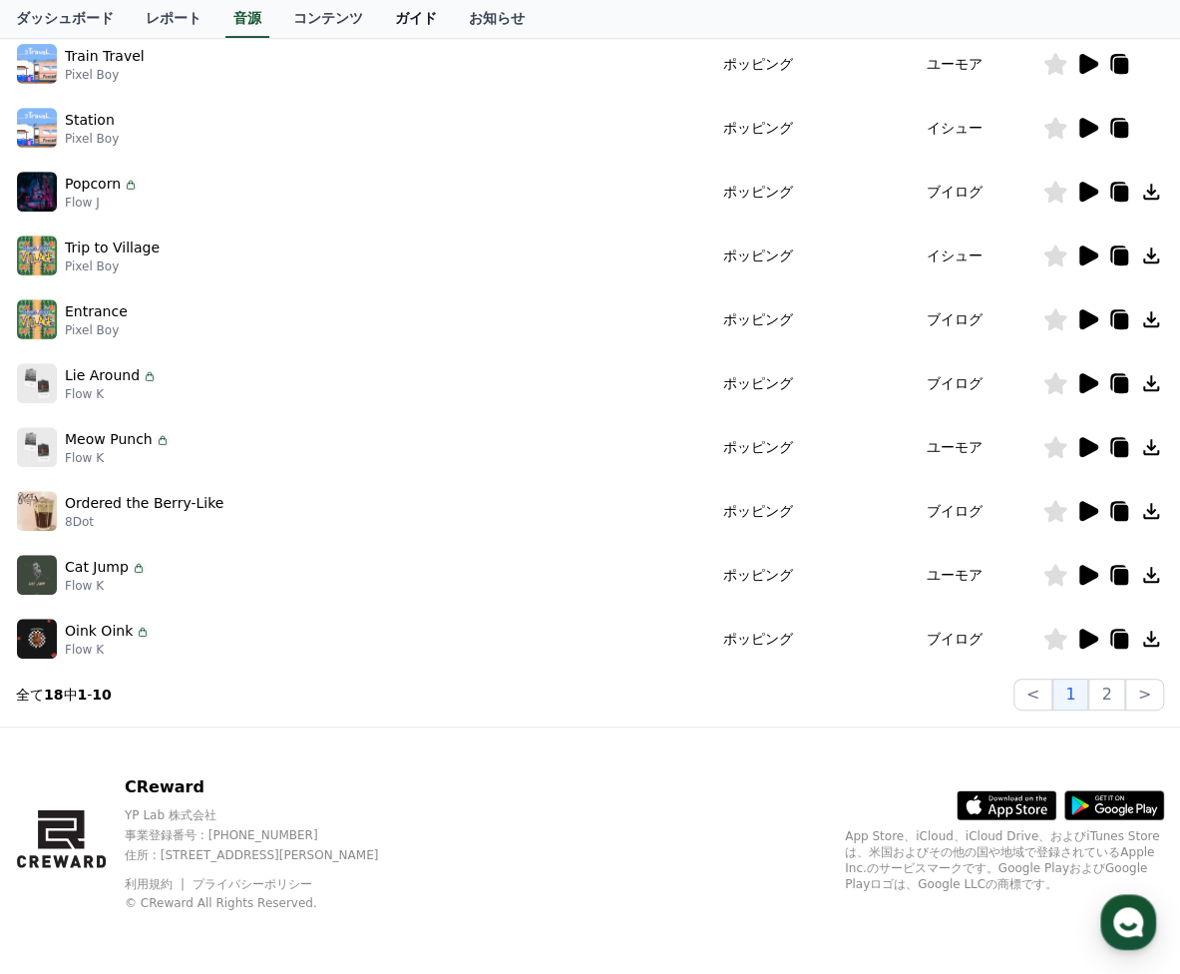
click at [379, 18] on link "ガイド" at bounding box center [416, 19] width 74 height 38
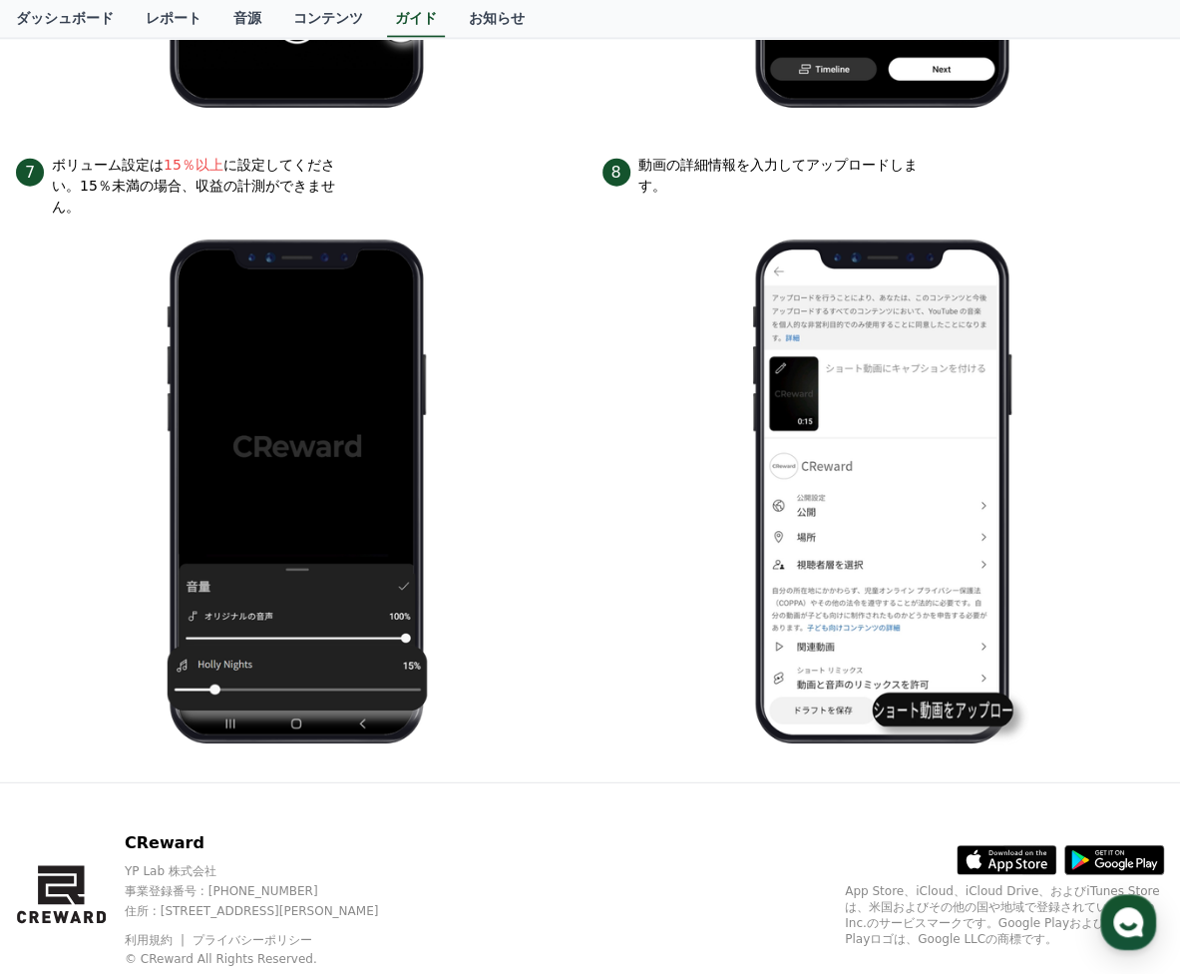
scroll to position [2097, 0]
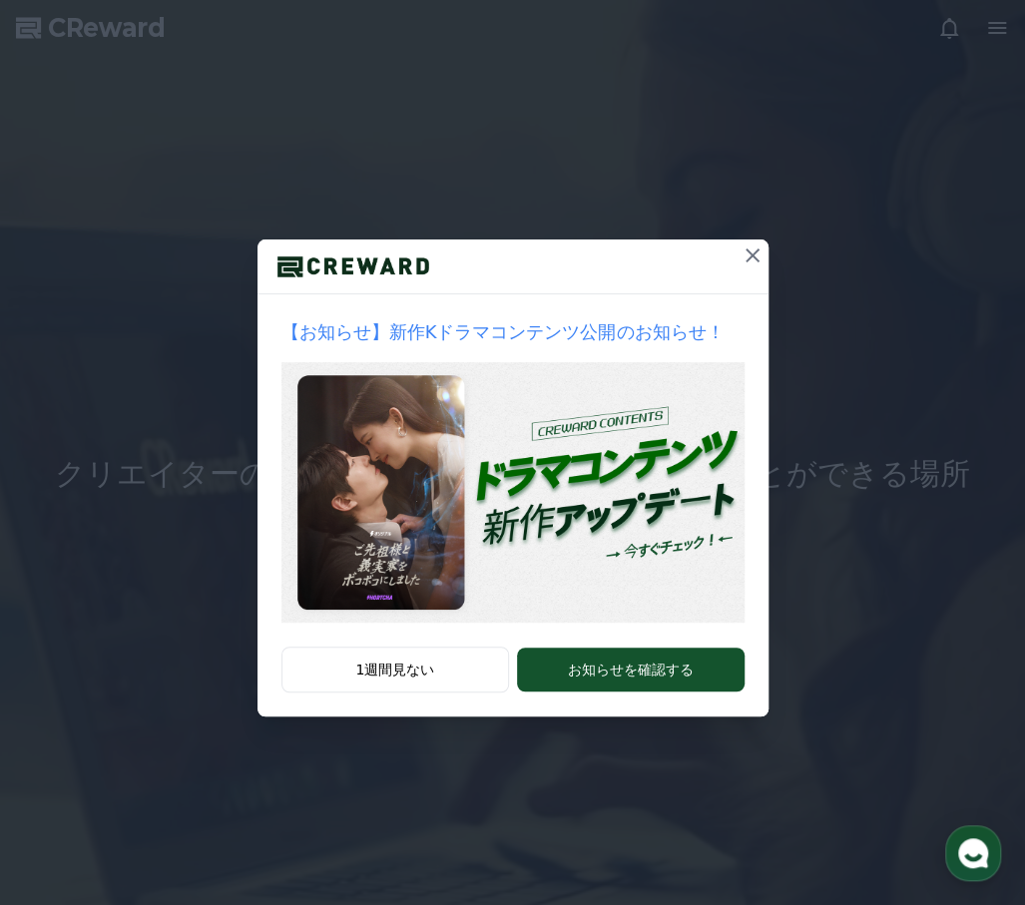
click at [752, 260] on icon at bounding box center [752, 255] width 24 height 24
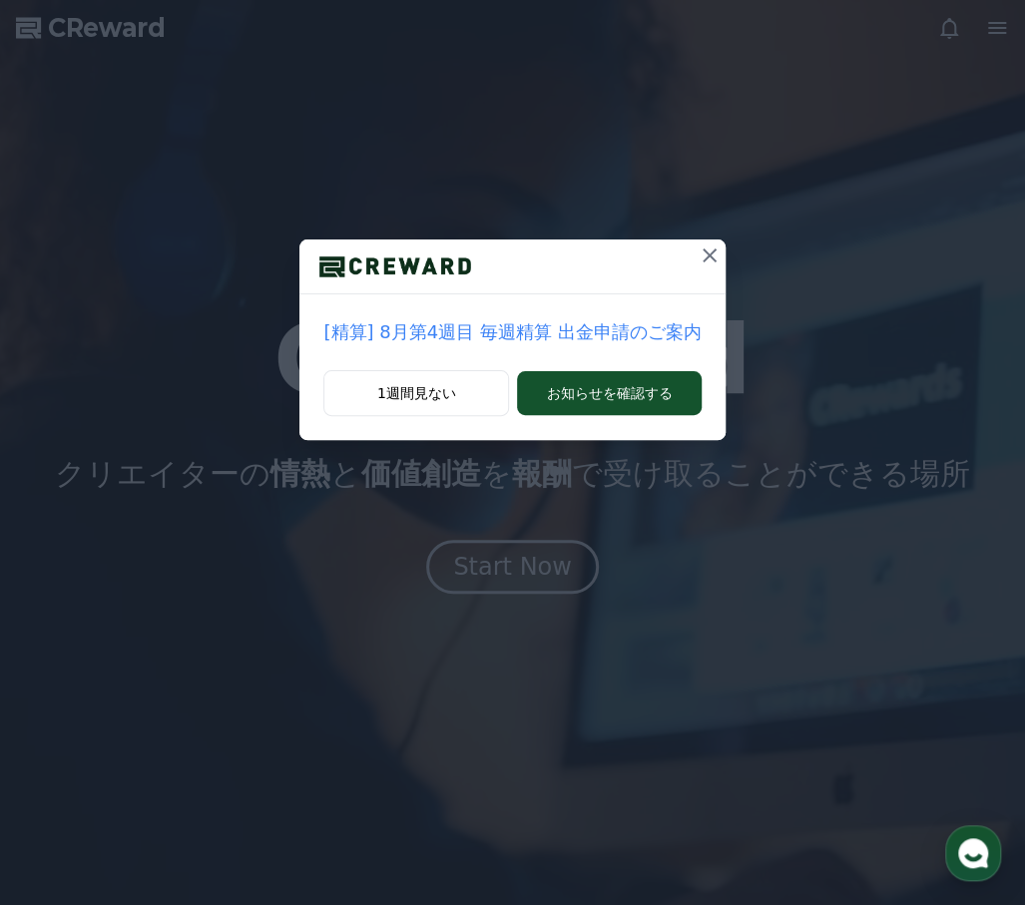
click at [712, 252] on button at bounding box center [709, 255] width 32 height 32
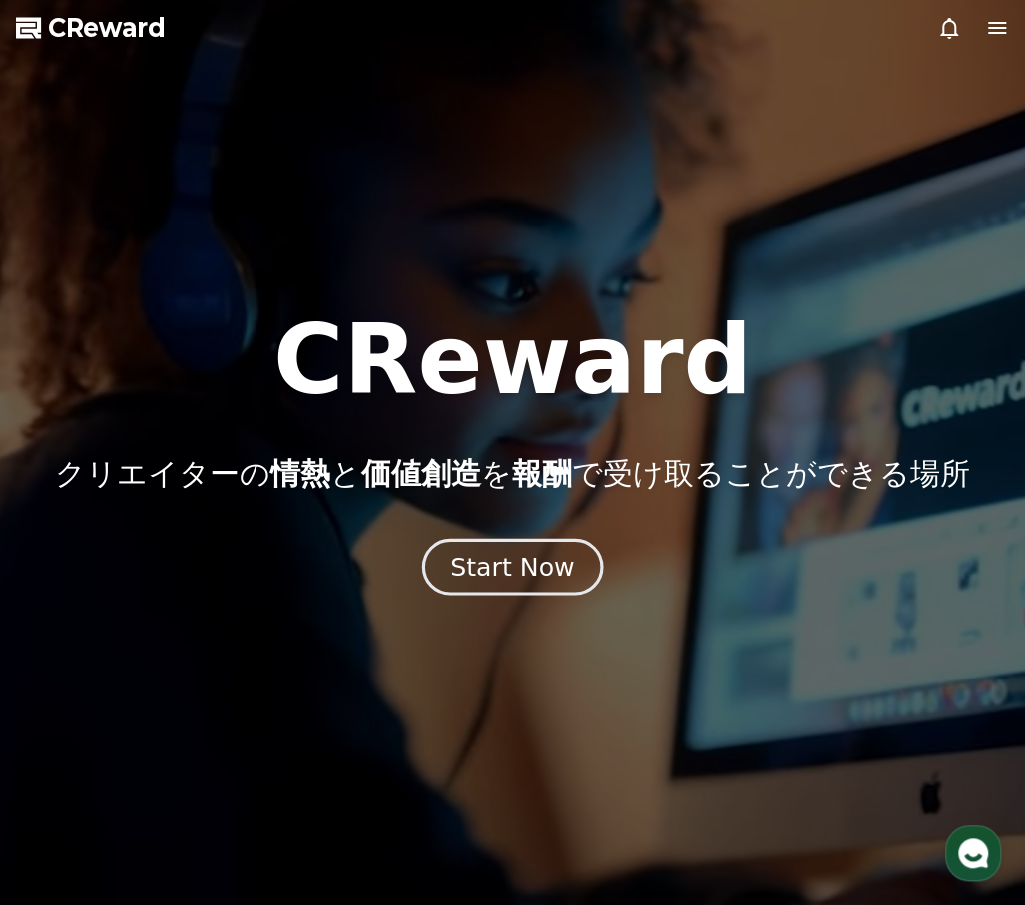
click at [499, 576] on div "Start Now" at bounding box center [512, 567] width 124 height 34
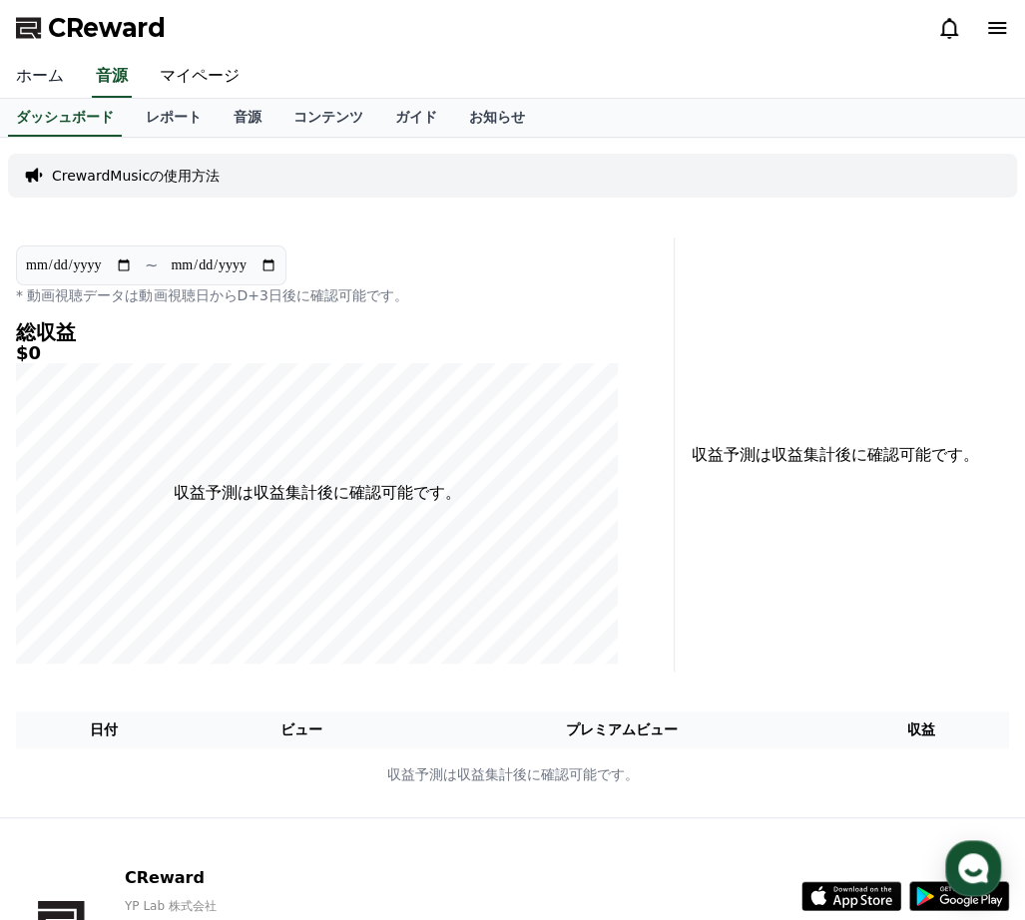
click at [37, 78] on link "ホーム" at bounding box center [40, 77] width 80 height 42
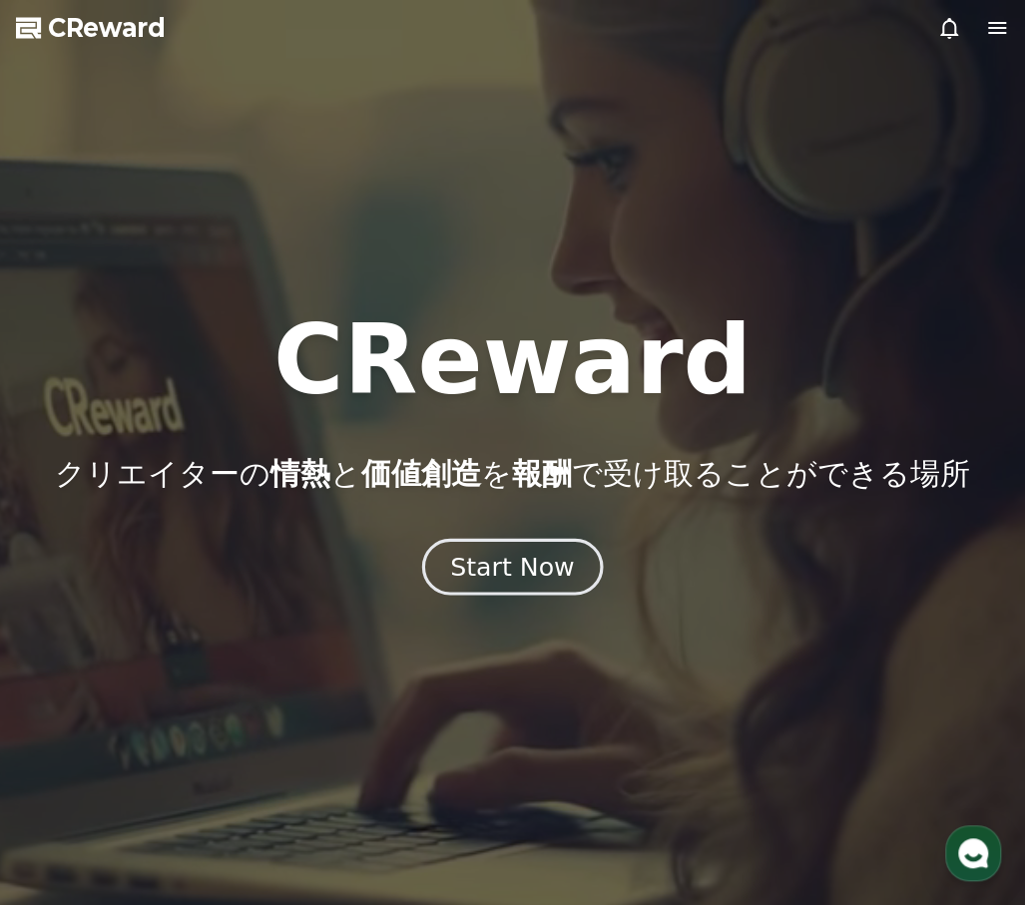
click at [505, 572] on div "Start Now" at bounding box center [512, 567] width 124 height 34
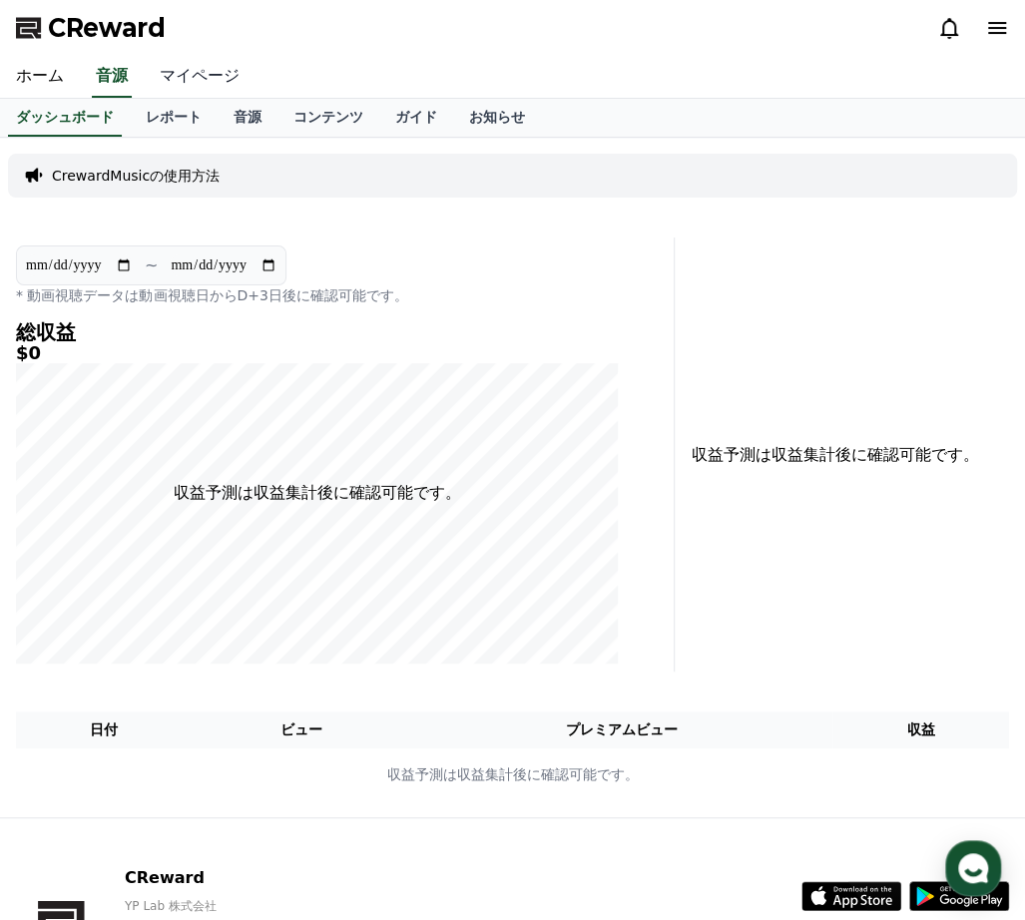
click at [169, 77] on link "マイページ" at bounding box center [200, 77] width 112 height 42
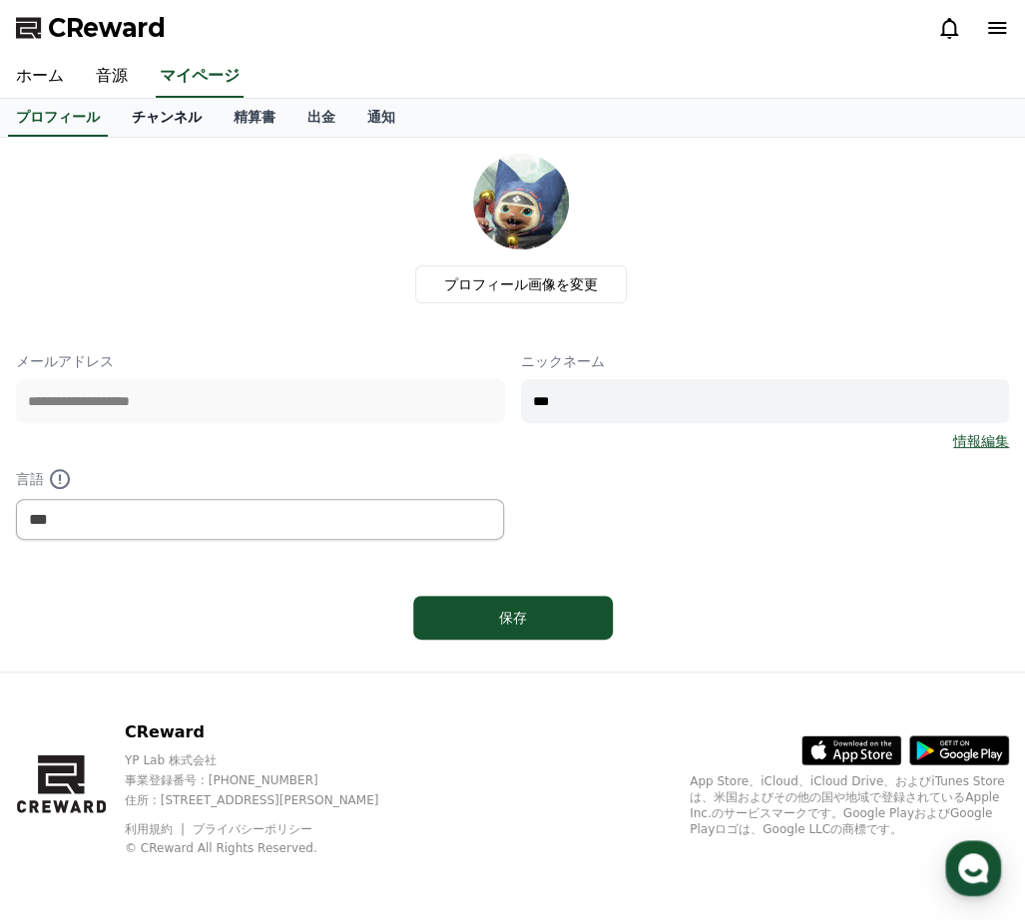
click at [138, 122] on link "チャンネル" at bounding box center [167, 118] width 102 height 38
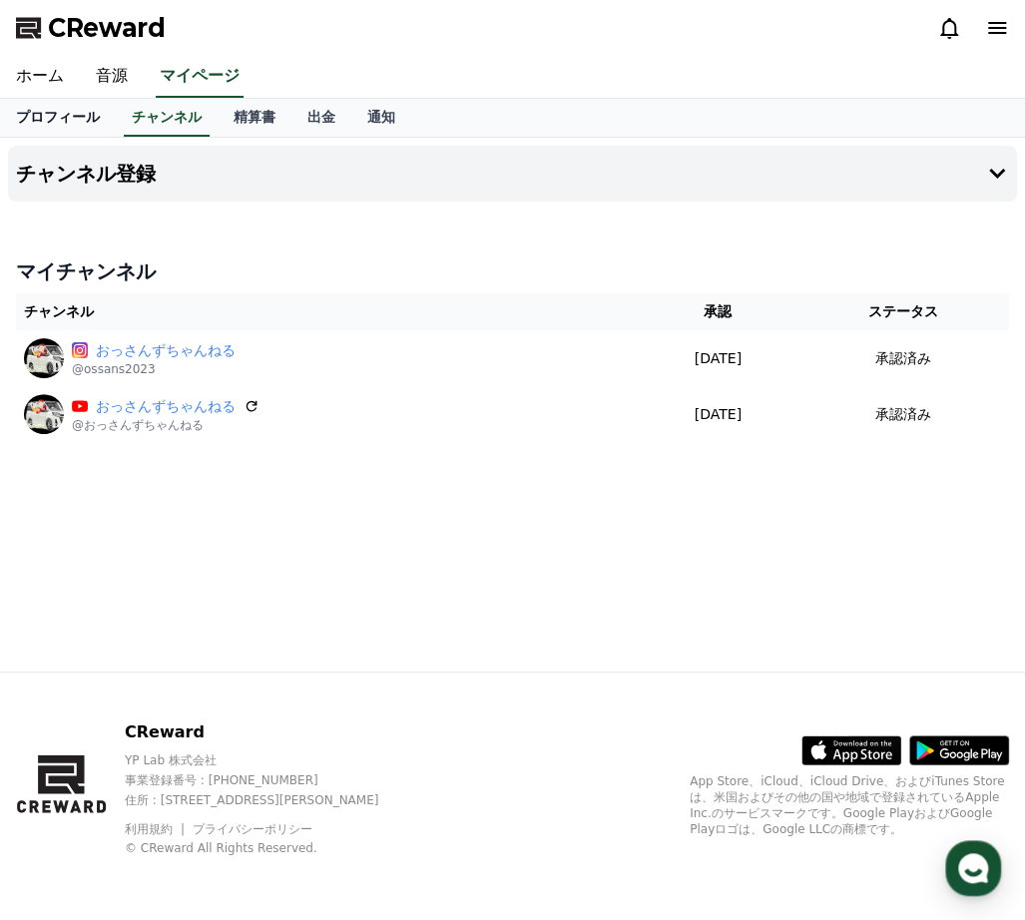
click at [46, 117] on link "プロフィール" at bounding box center [58, 118] width 116 height 38
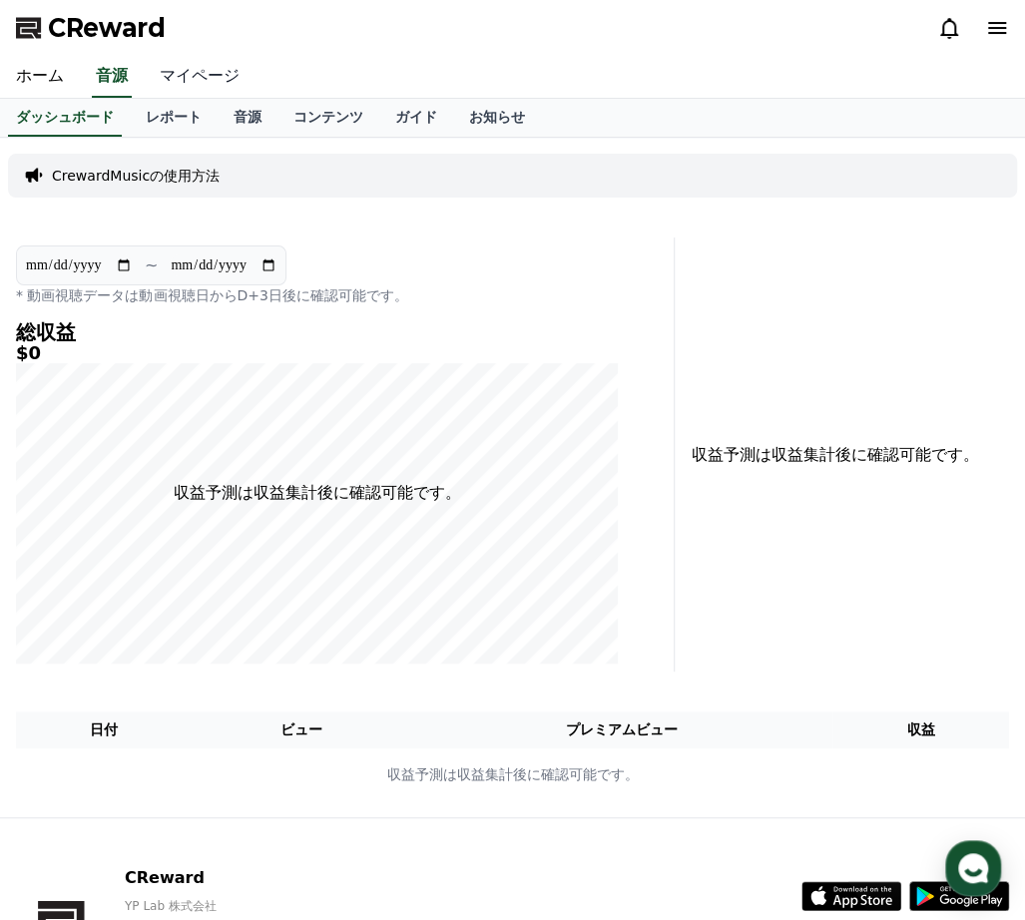
click at [173, 79] on link "マイページ" at bounding box center [200, 77] width 112 height 42
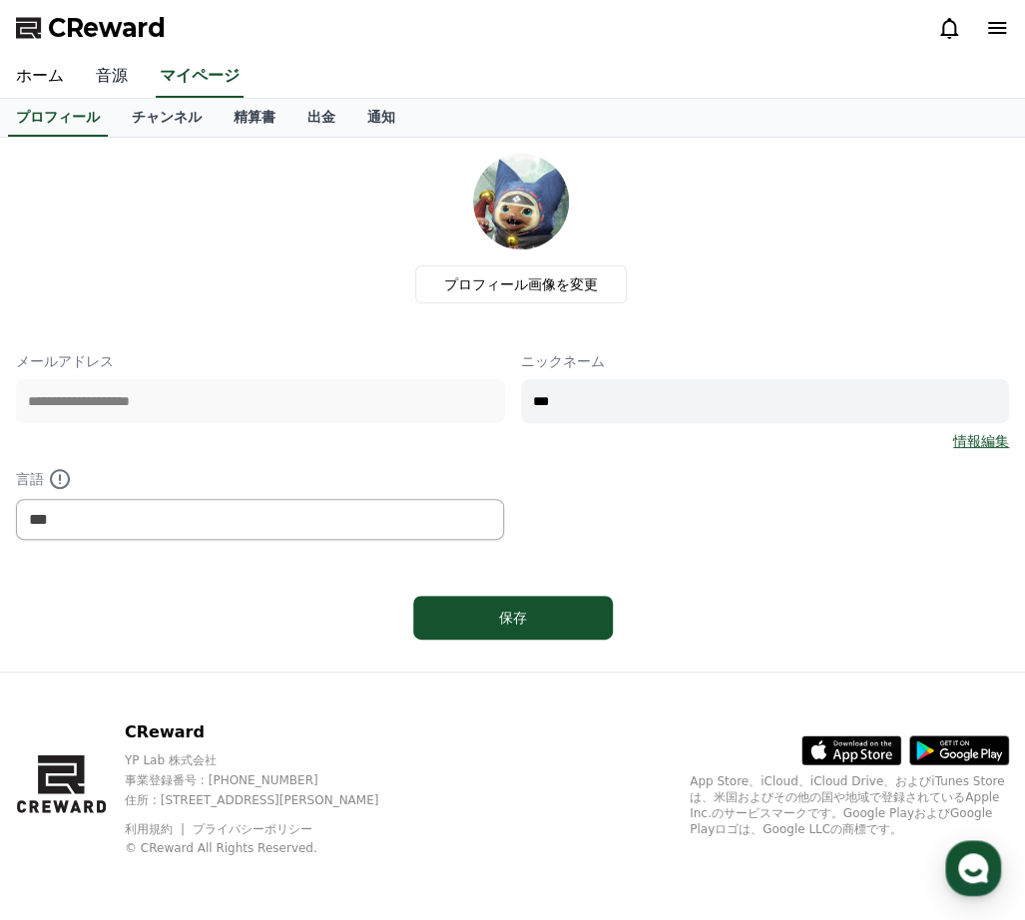
click at [102, 83] on link "音源" at bounding box center [112, 77] width 64 height 42
click at [30, 85] on link "ホーム" at bounding box center [40, 77] width 80 height 42
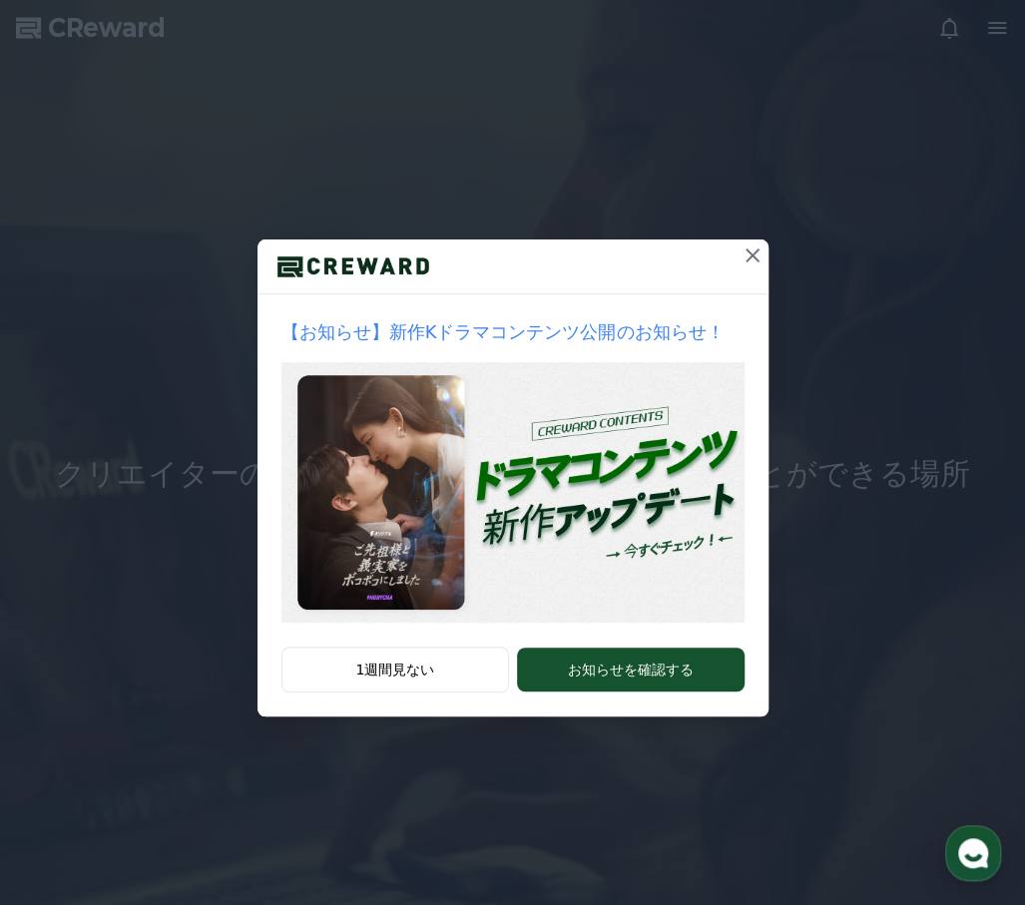
click at [748, 262] on icon at bounding box center [752, 255] width 24 height 24
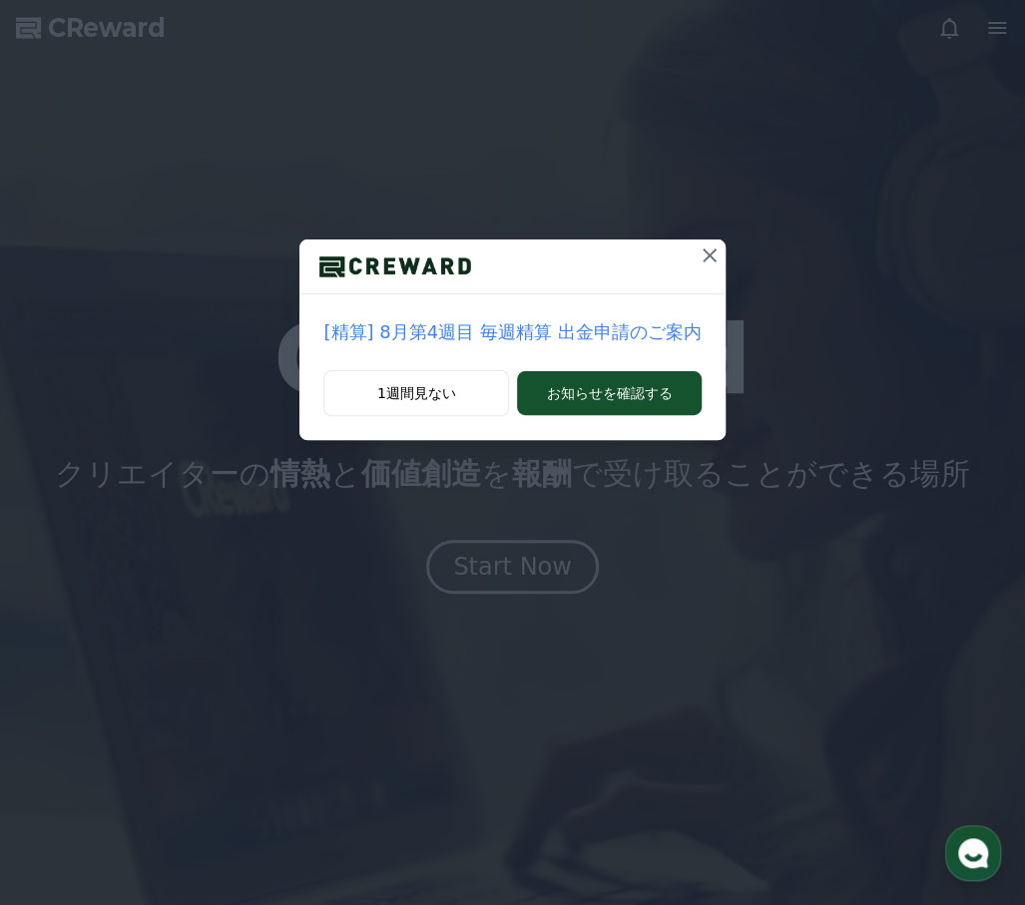
click at [697, 258] on icon at bounding box center [709, 255] width 24 height 24
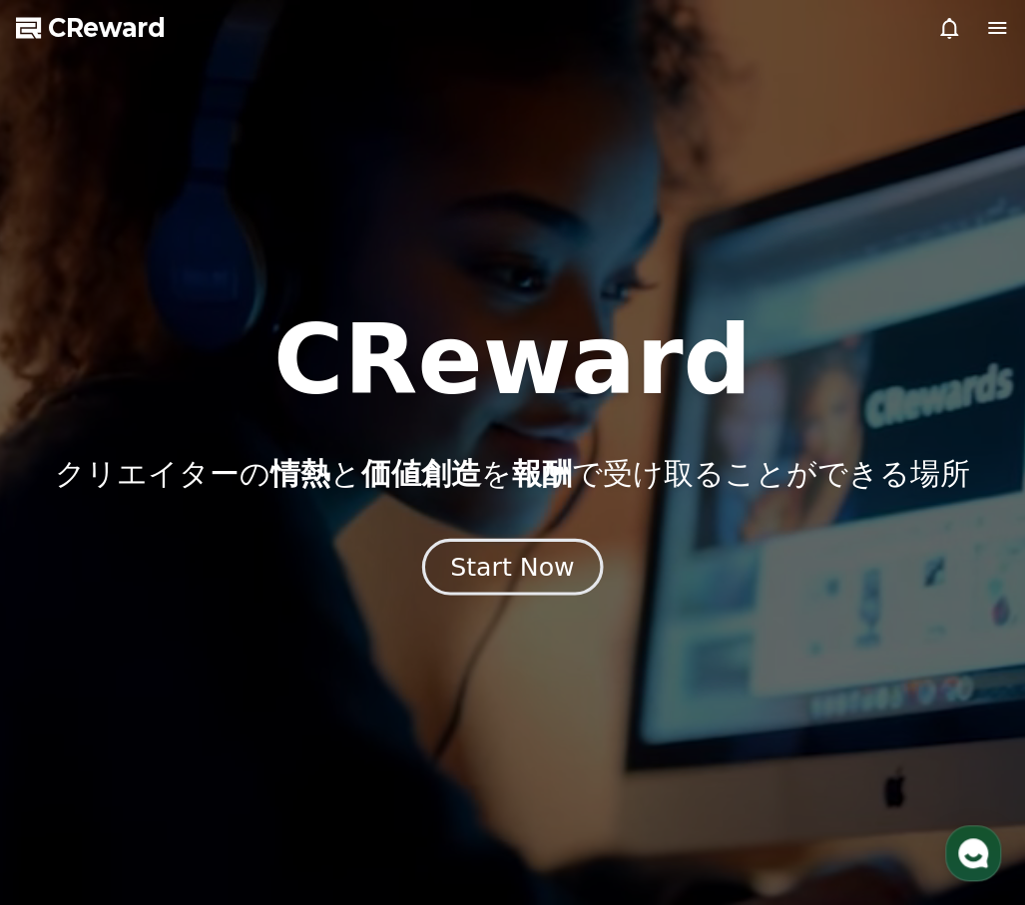
click at [493, 558] on div "Start Now" at bounding box center [512, 567] width 124 height 34
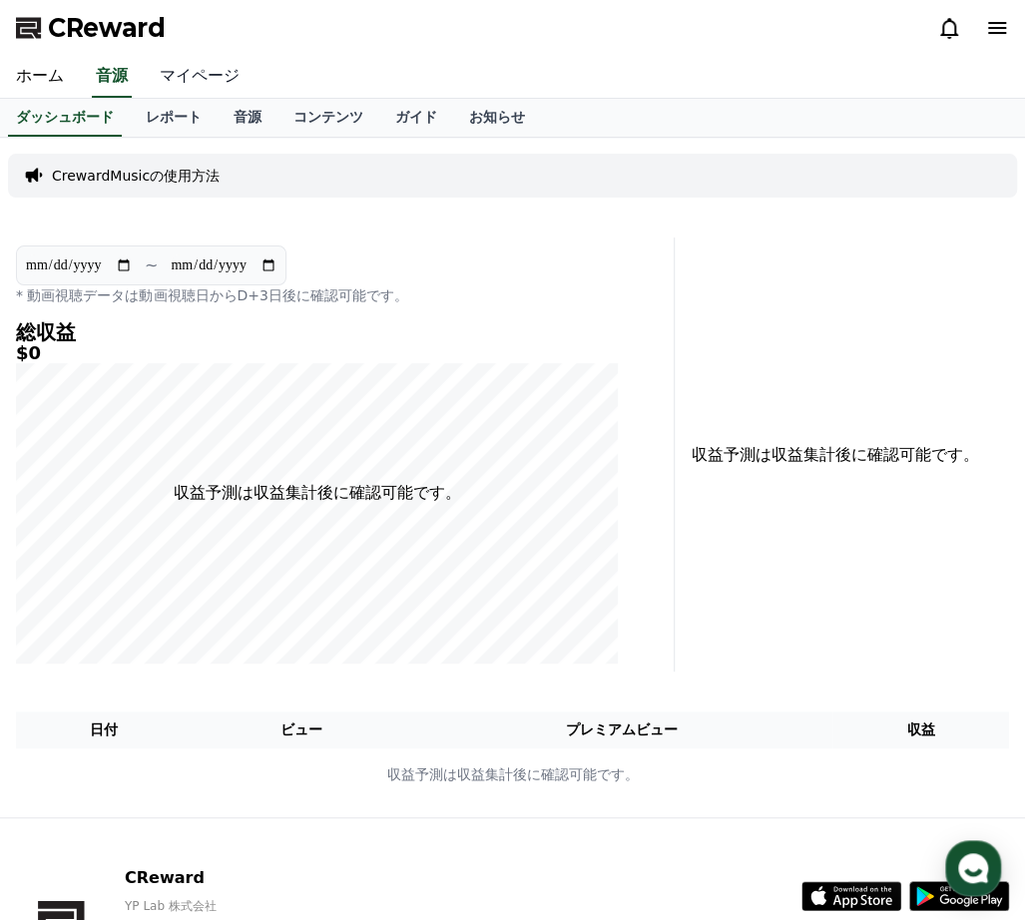
click at [176, 79] on link "マイページ" at bounding box center [200, 77] width 112 height 42
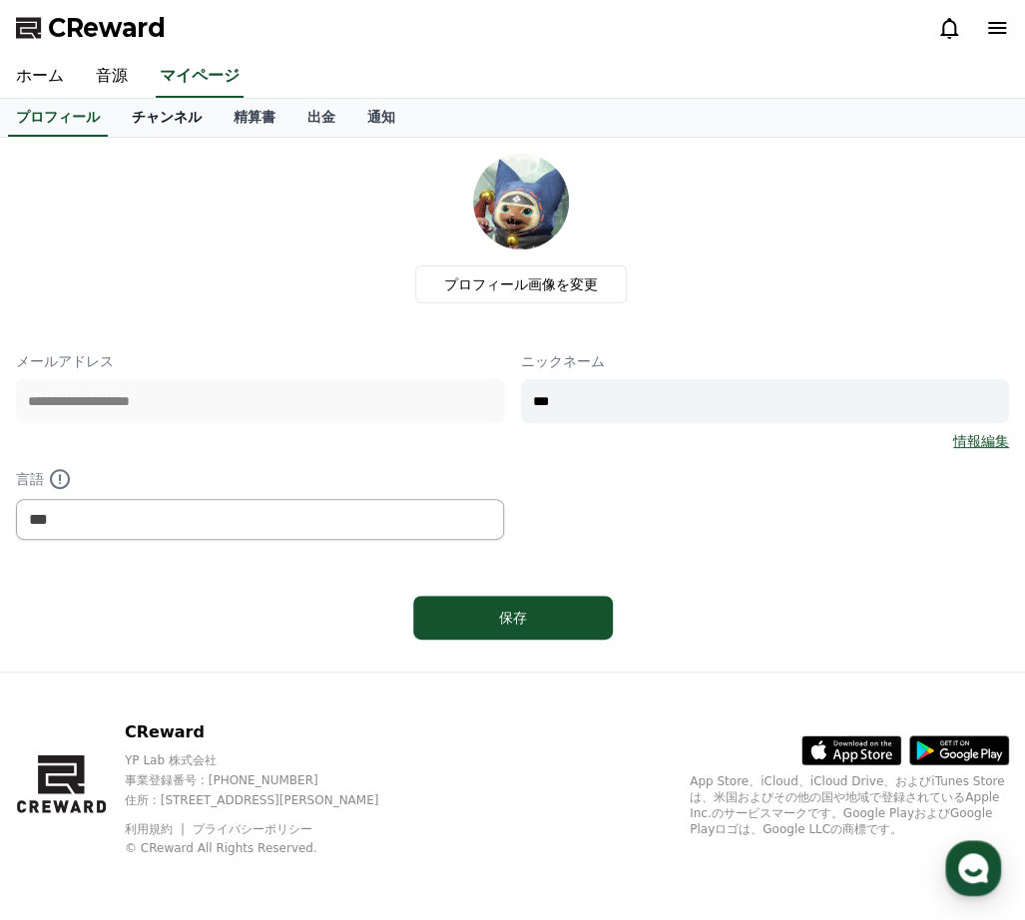
click at [156, 121] on link "チャンネル" at bounding box center [167, 118] width 102 height 38
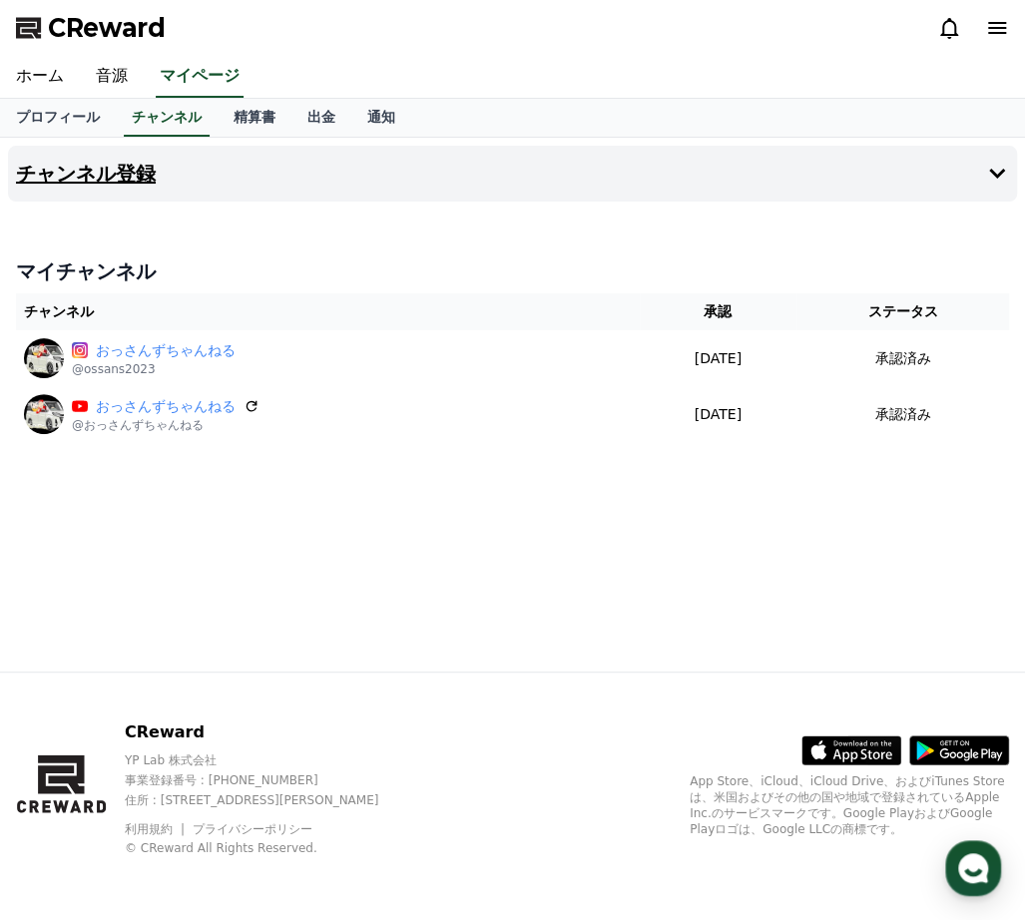
click at [211, 181] on button "チャンネル登録" at bounding box center [512, 174] width 1009 height 56
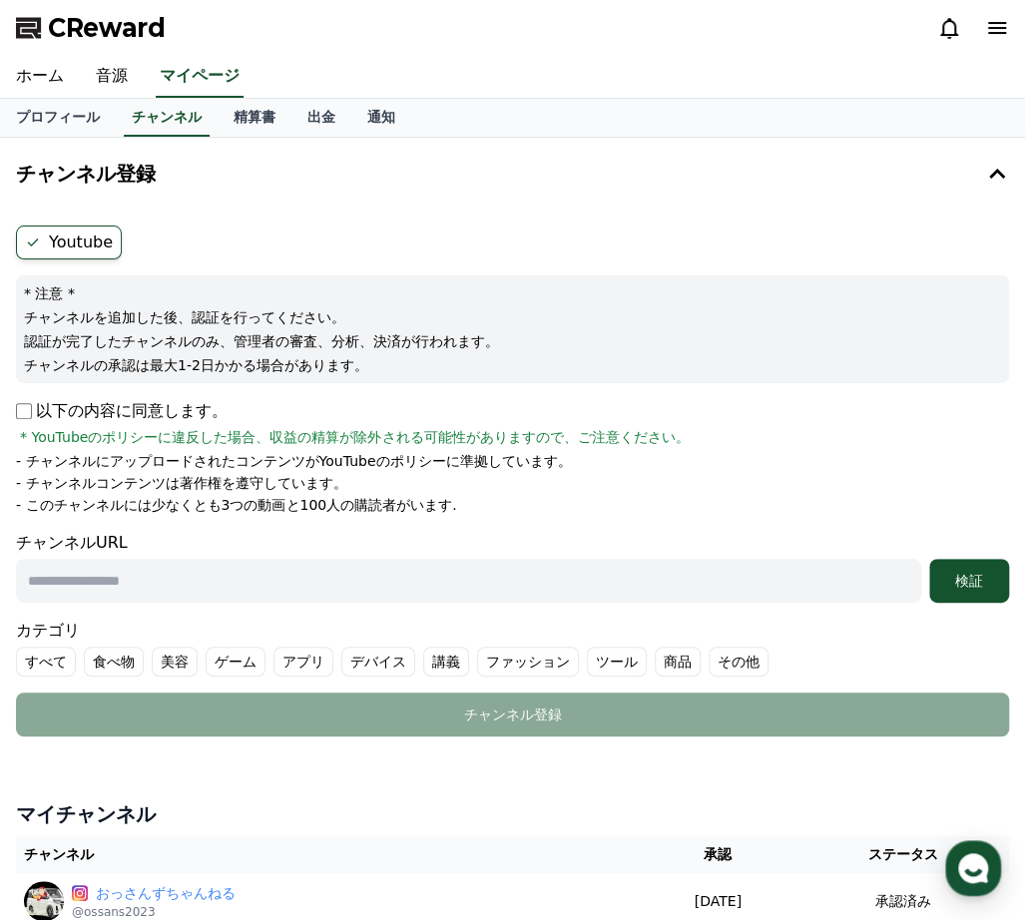
click at [61, 578] on input "text" at bounding box center [468, 581] width 905 height 44
paste input "**********"
type input "**********"
click at [934, 592] on button "検証" at bounding box center [969, 581] width 80 height 44
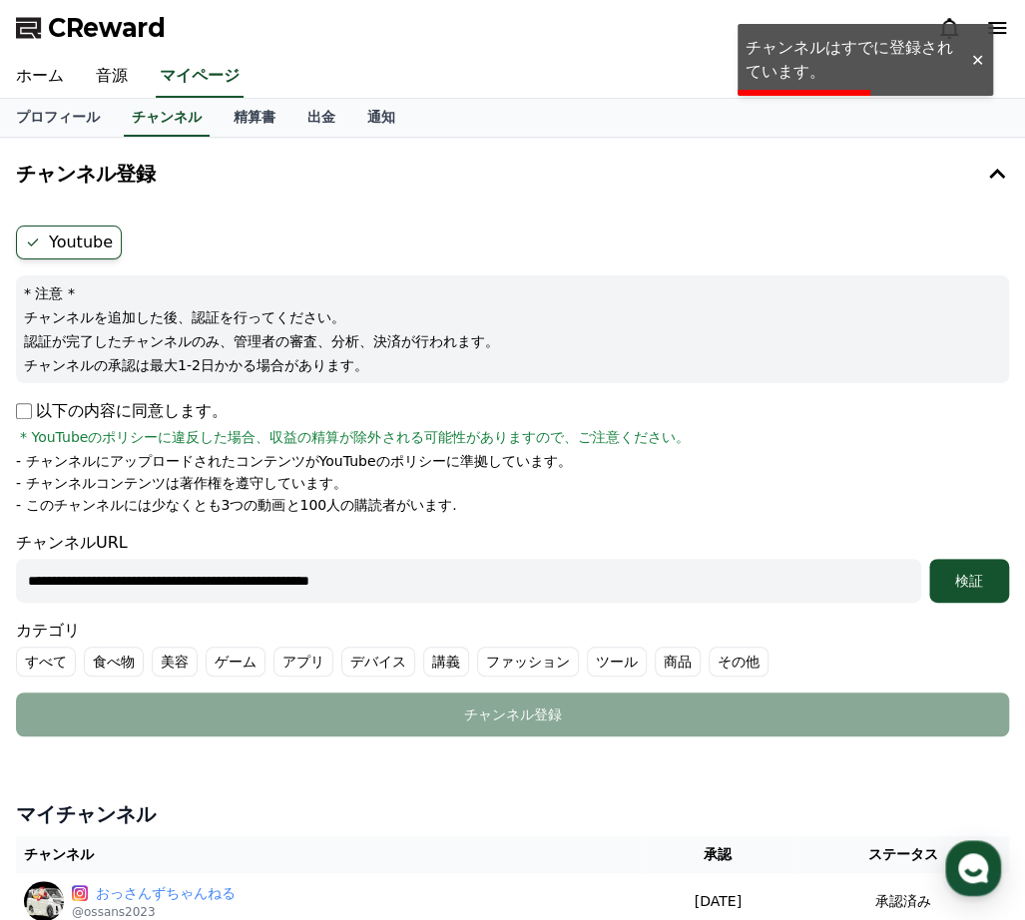
click at [974, 58] on div at bounding box center [977, 60] width 32 height 19
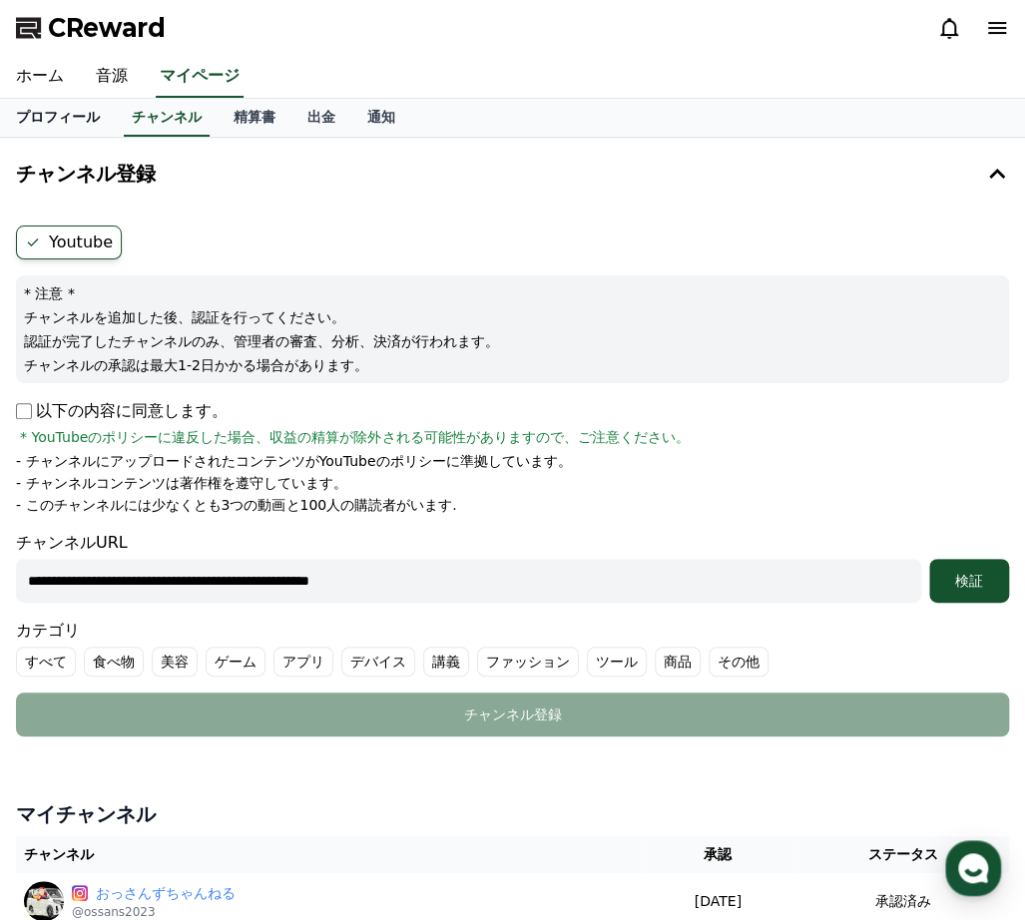
click at [54, 121] on link "プロフィール" at bounding box center [58, 118] width 116 height 38
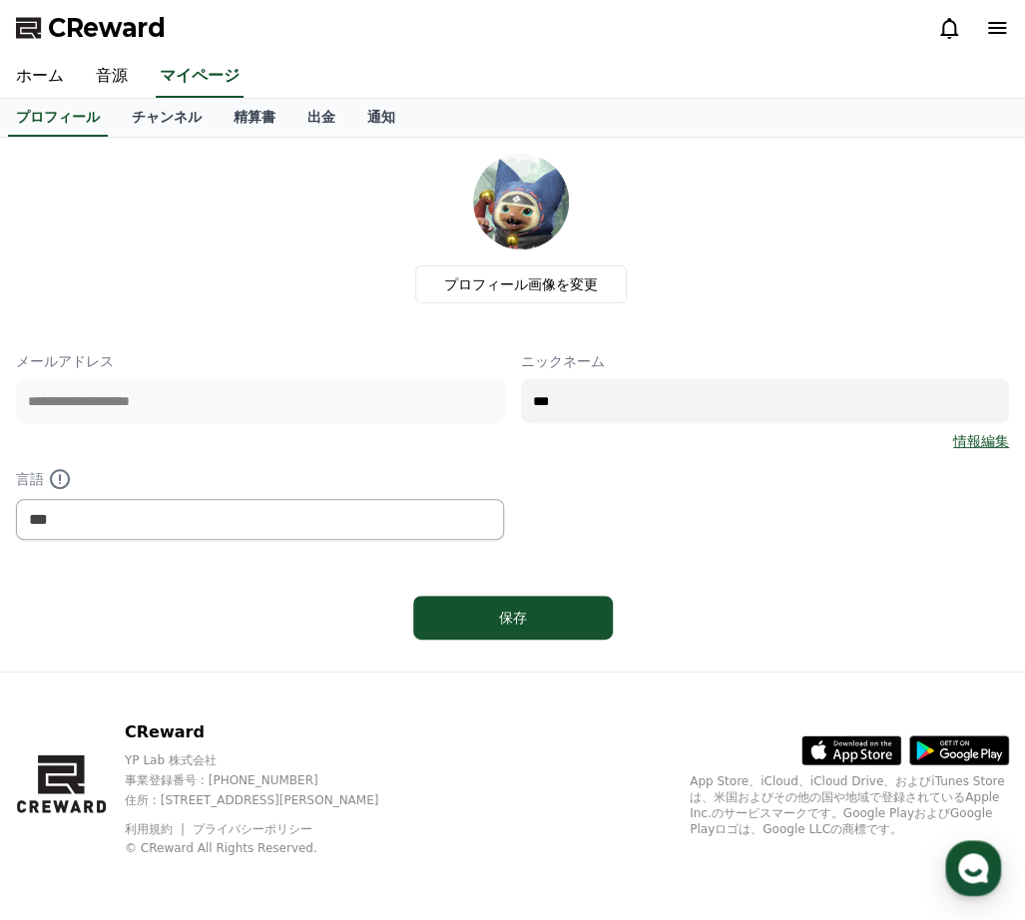
click at [994, 27] on icon at bounding box center [997, 28] width 18 height 12
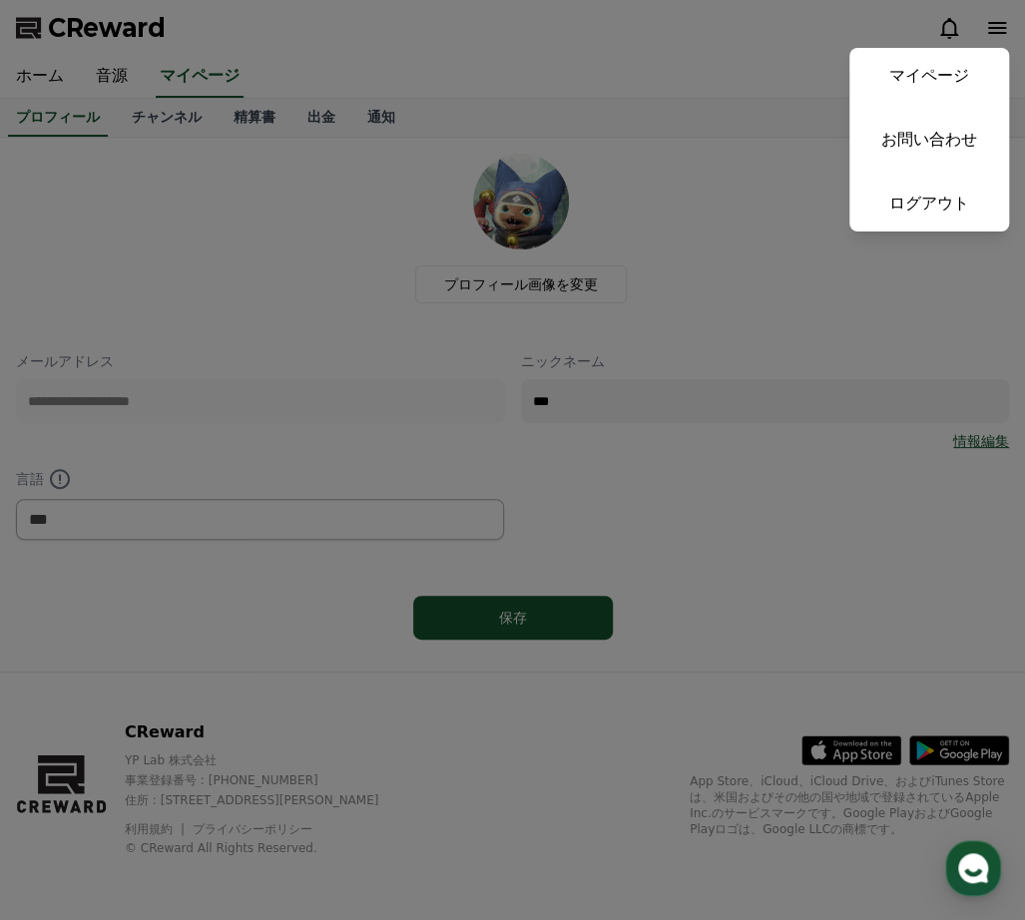
click at [744, 186] on button "close" at bounding box center [512, 460] width 1025 height 920
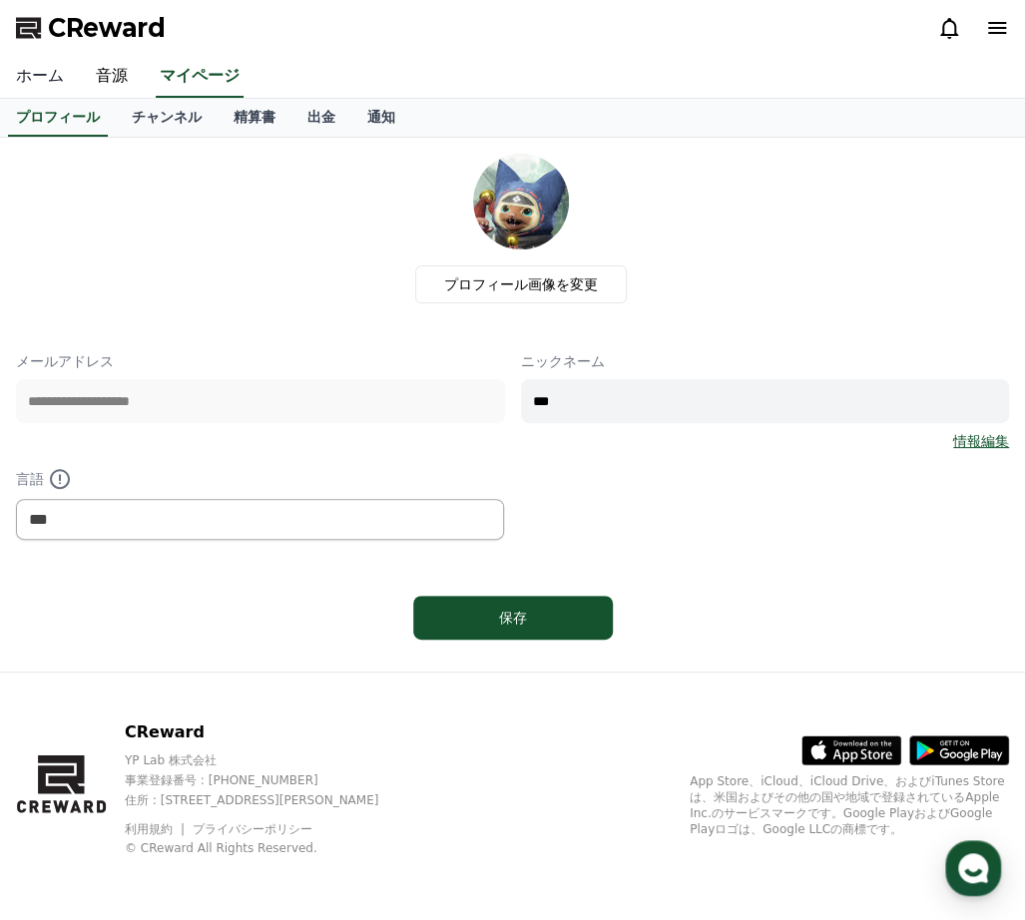
click at [27, 76] on link "ホーム" at bounding box center [40, 77] width 80 height 42
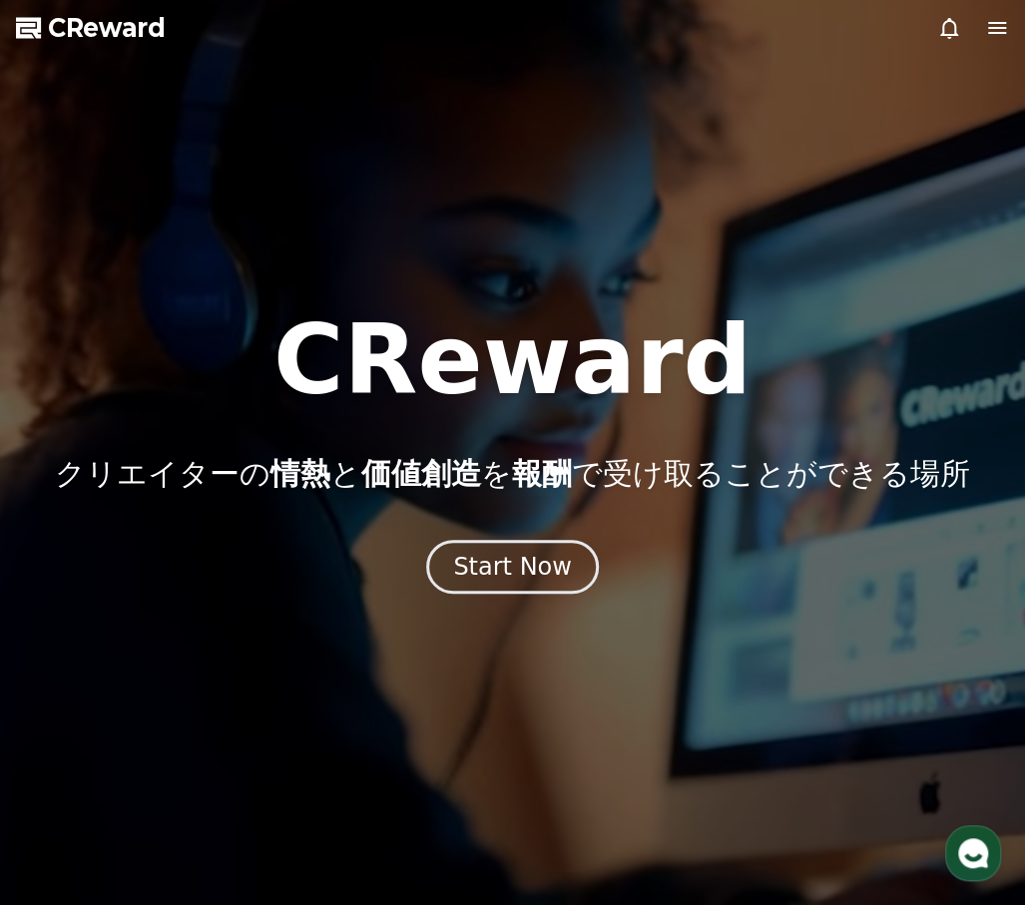
click at [988, 33] on icon at bounding box center [997, 28] width 18 height 12
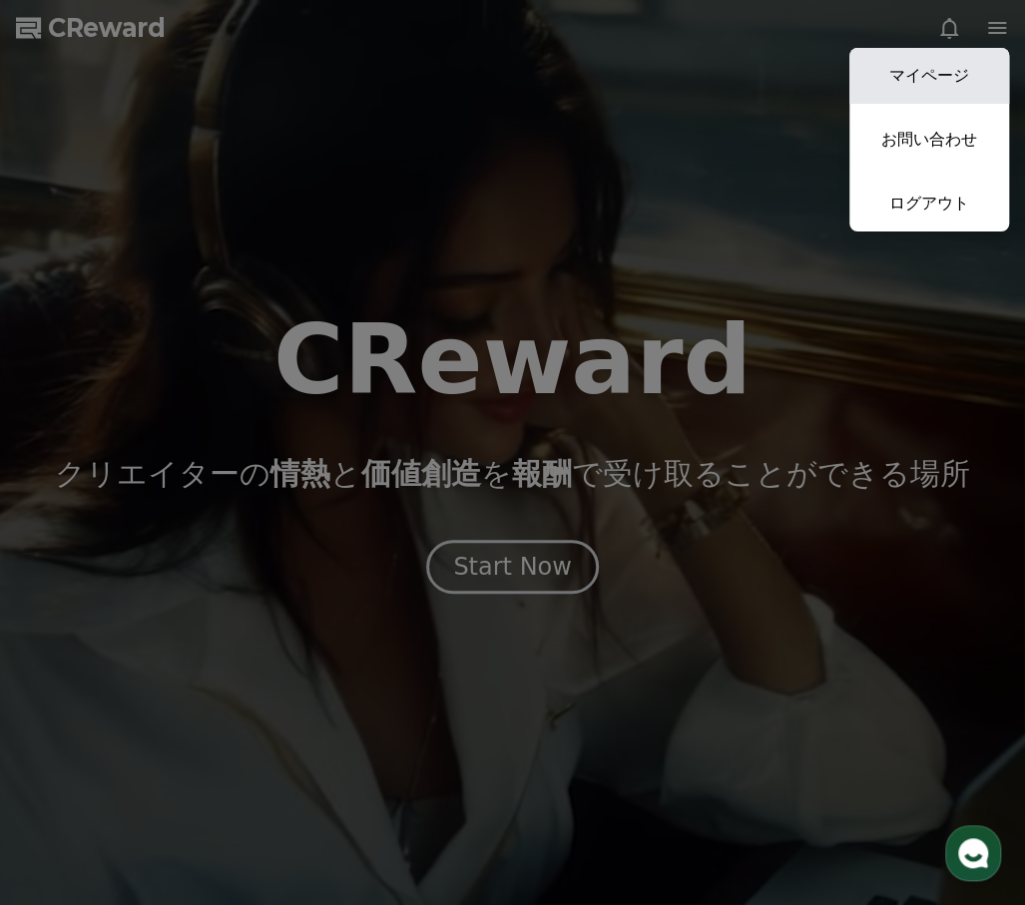
click at [927, 69] on link "マイページ" at bounding box center [929, 76] width 160 height 56
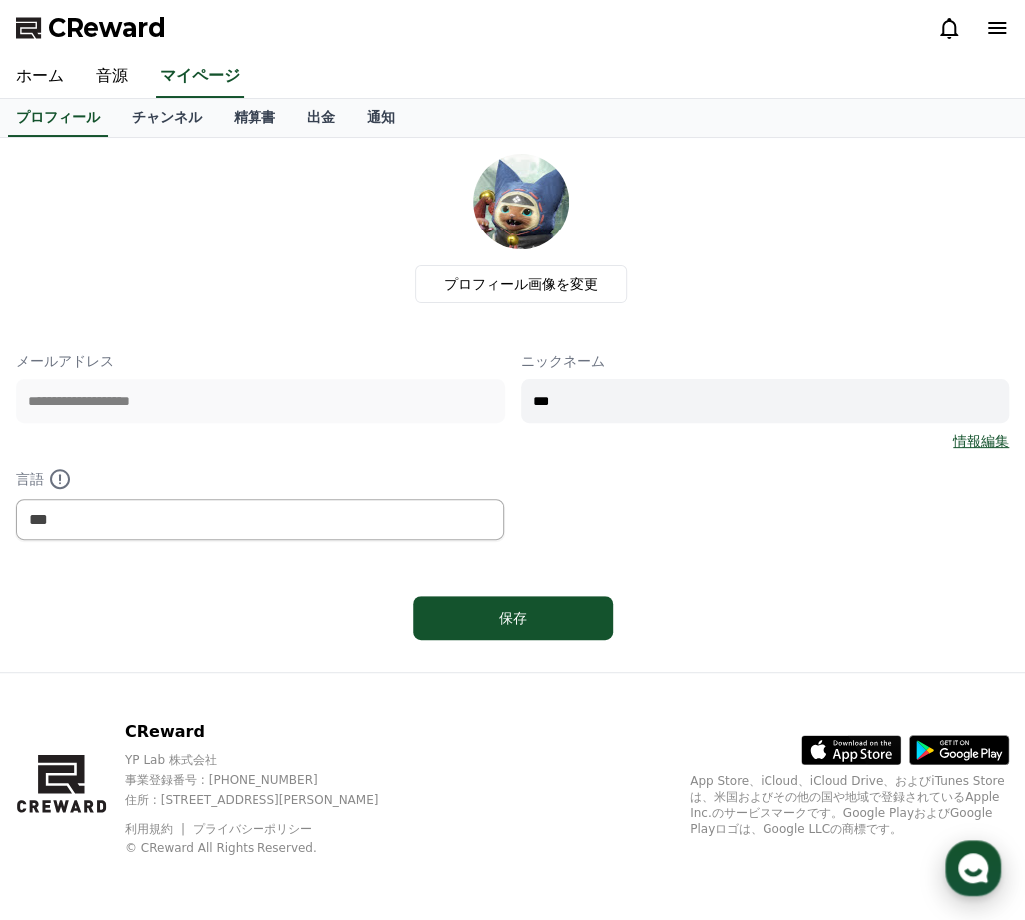
click at [970, 867] on use "button" at bounding box center [973, 868] width 30 height 30
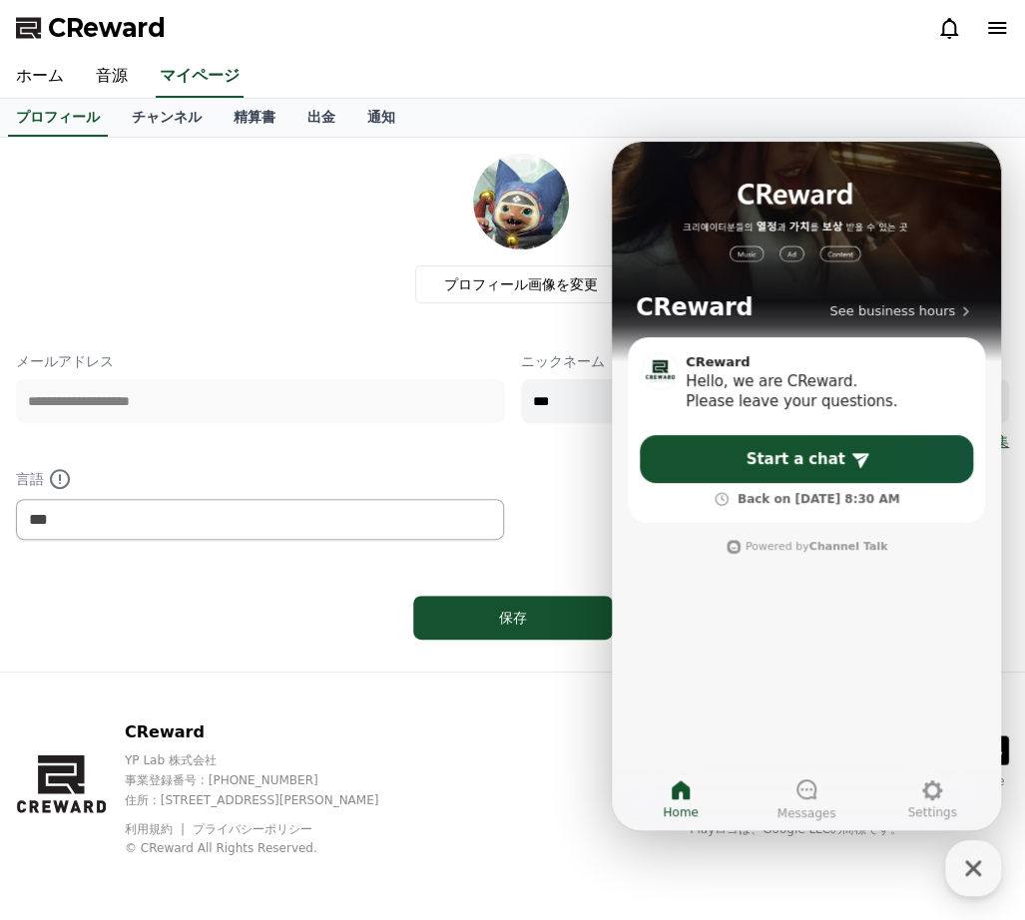
click at [337, 294] on div "プロフィール画像を変更" at bounding box center [520, 229] width 977 height 150
click at [980, 875] on icon "button" at bounding box center [973, 868] width 36 height 36
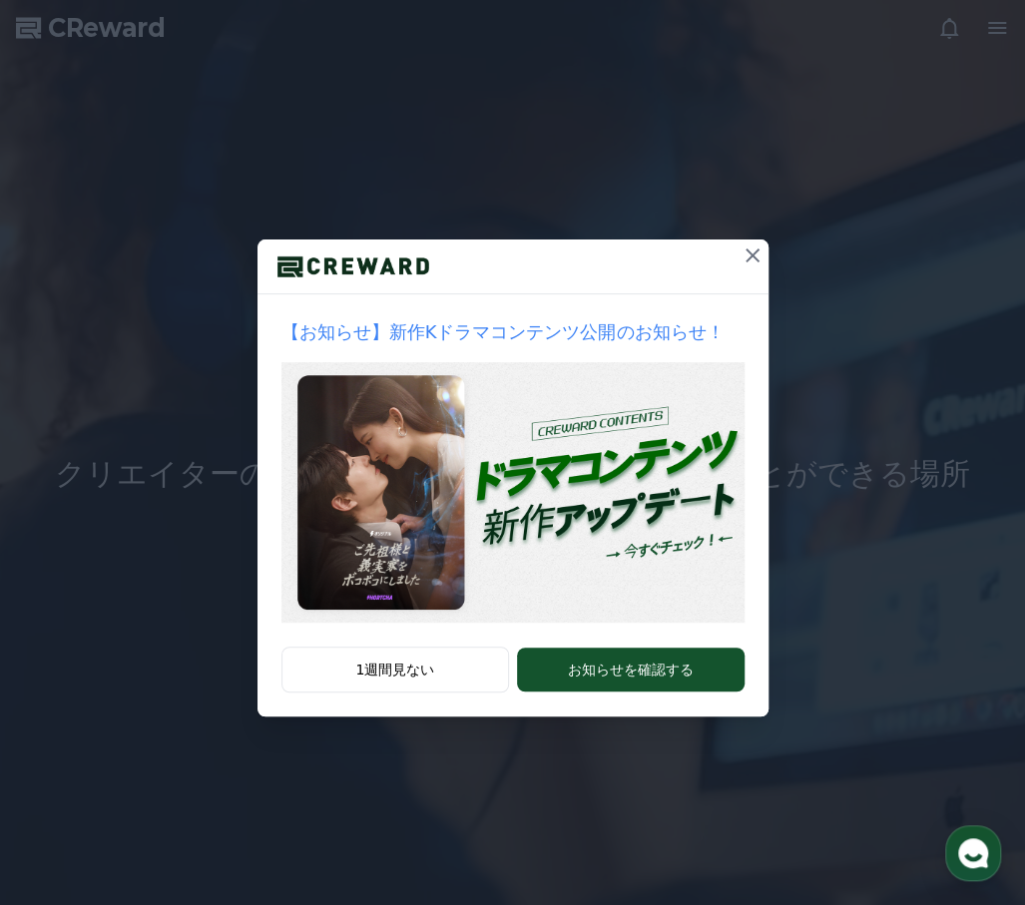
click at [763, 254] on button at bounding box center [752, 255] width 32 height 32
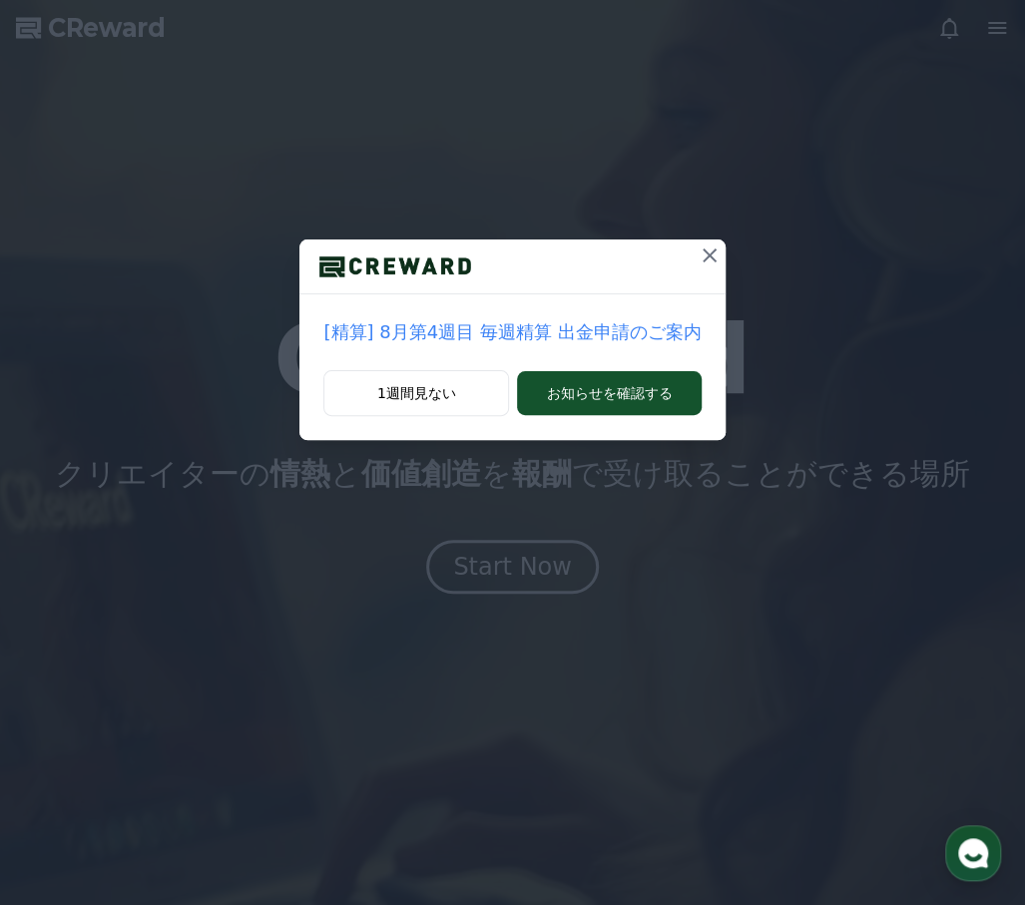
click at [710, 255] on icon at bounding box center [709, 255] width 24 height 24
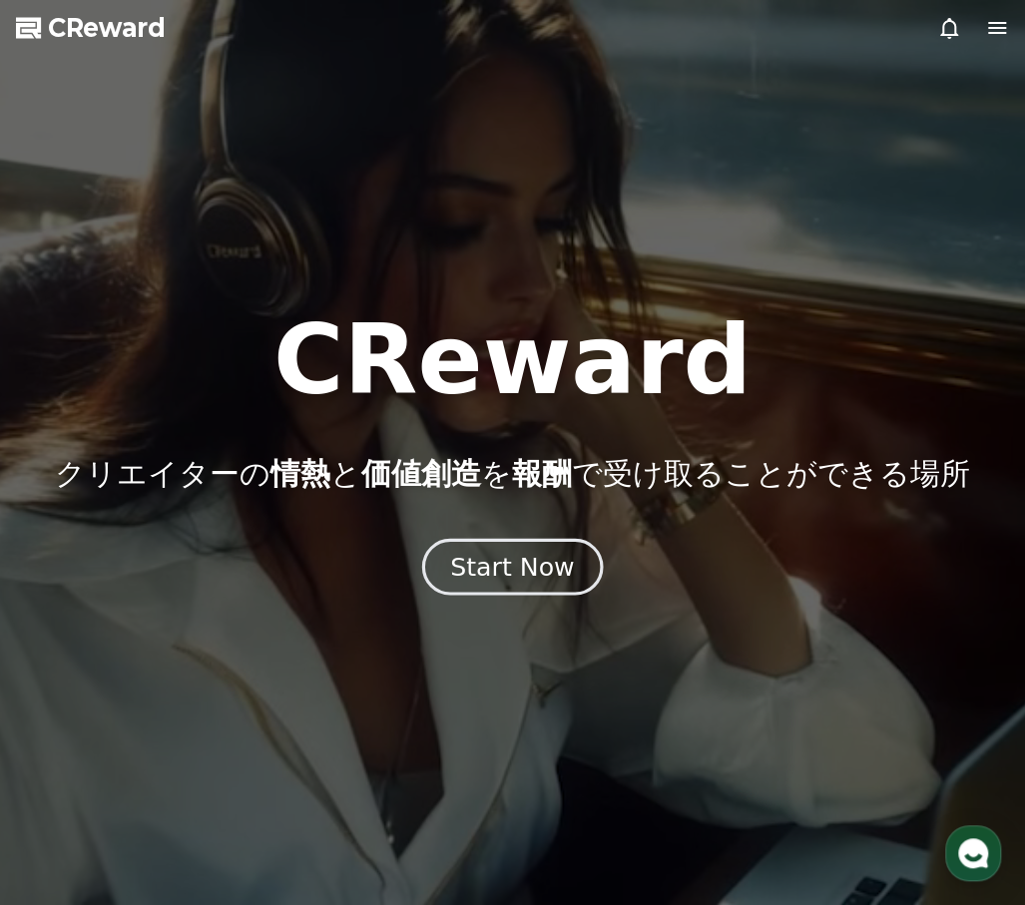
click at [507, 580] on div "Start Now" at bounding box center [512, 567] width 124 height 34
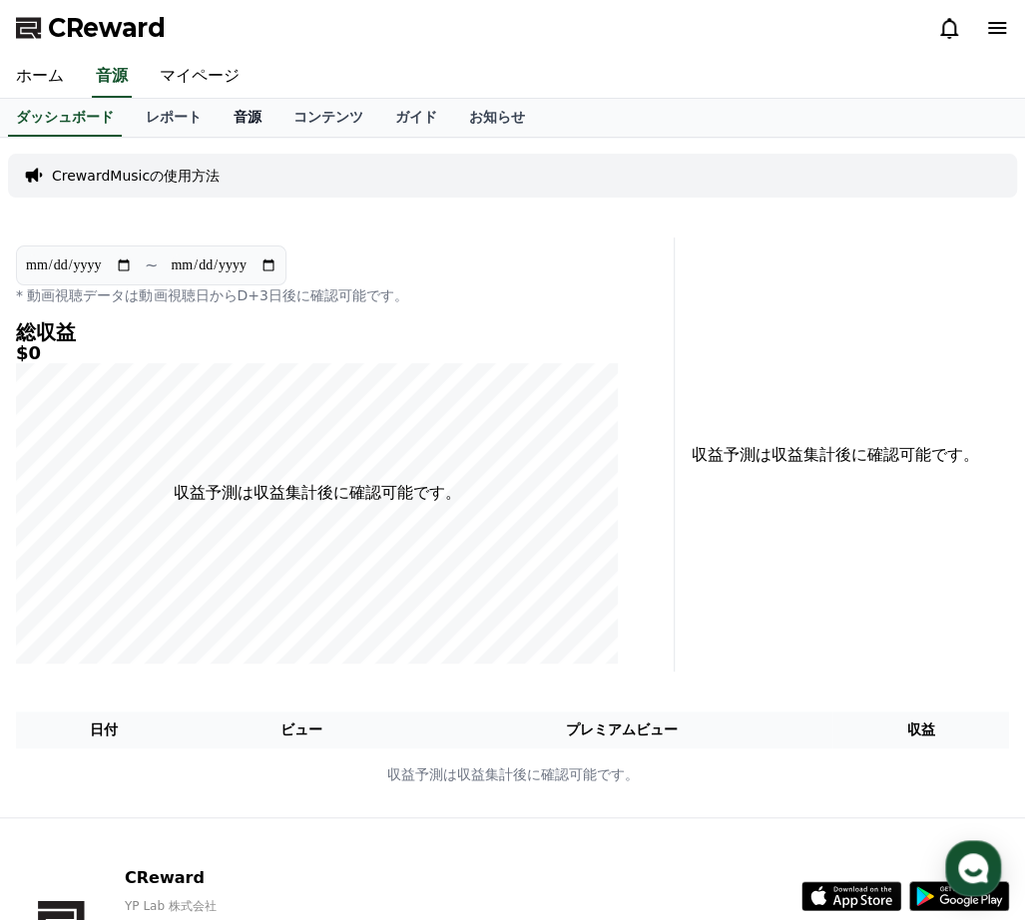
click at [218, 122] on link "音源" at bounding box center [248, 118] width 60 height 38
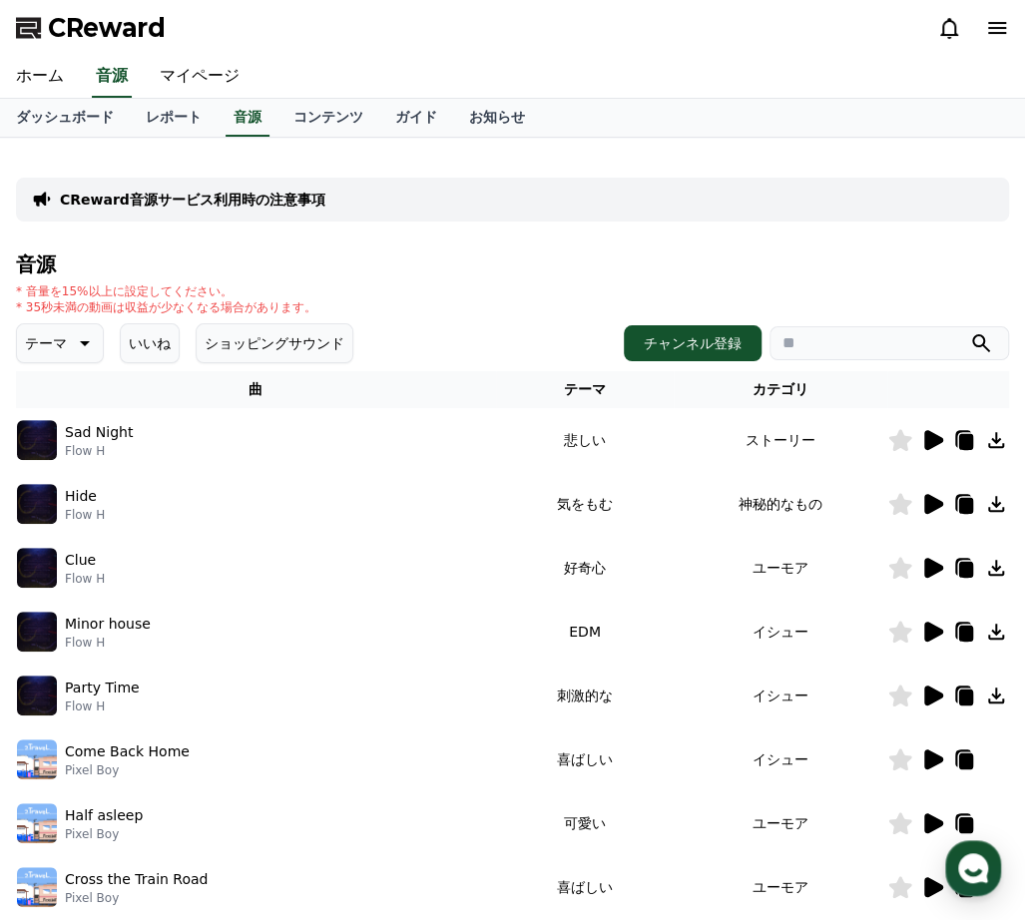
click at [49, 341] on p "テーマ" at bounding box center [46, 343] width 42 height 28
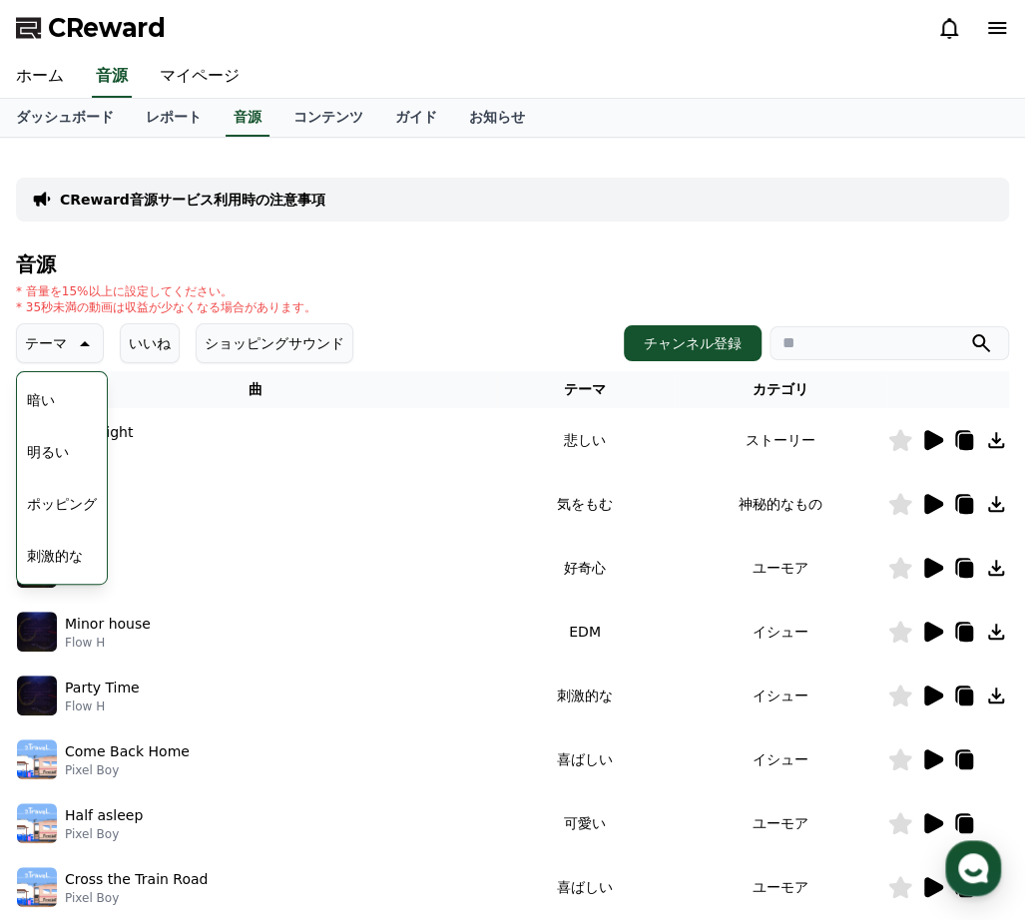
scroll to position [155, 0]
click at [68, 496] on button "ポッピング" at bounding box center [62, 501] width 86 height 44
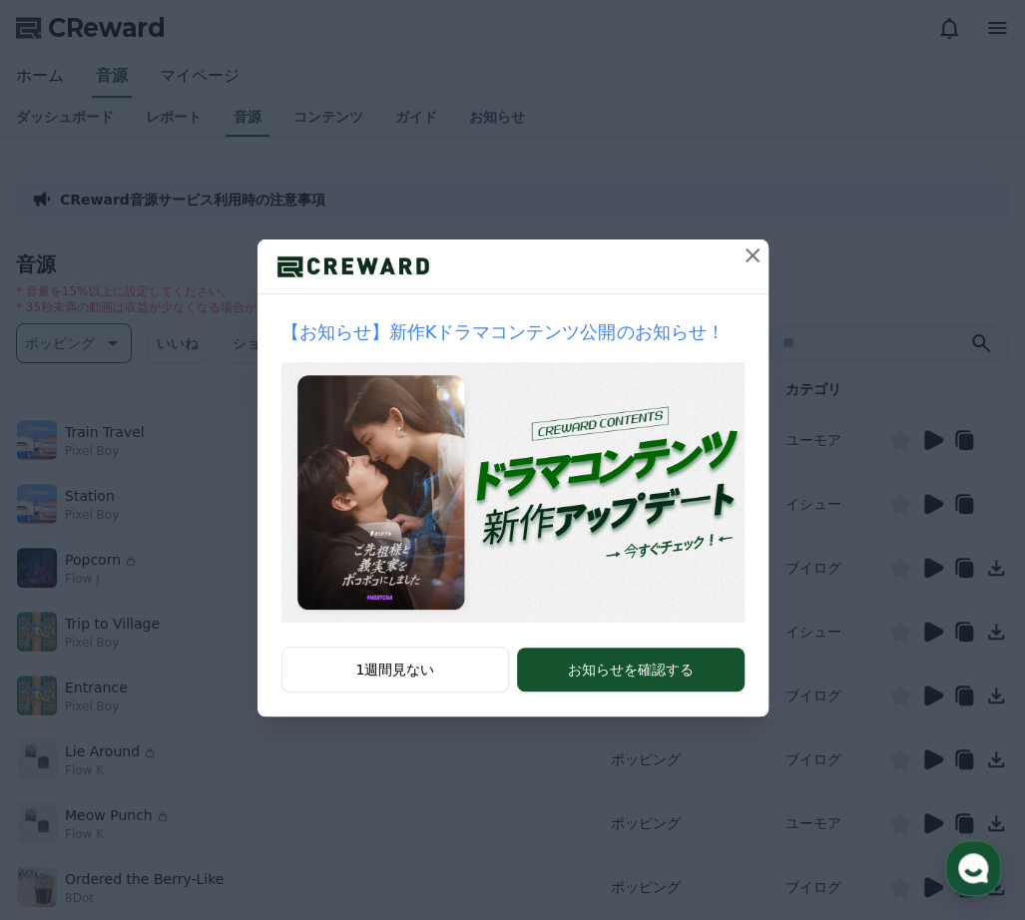
click at [746, 259] on icon at bounding box center [752, 255] width 14 height 14
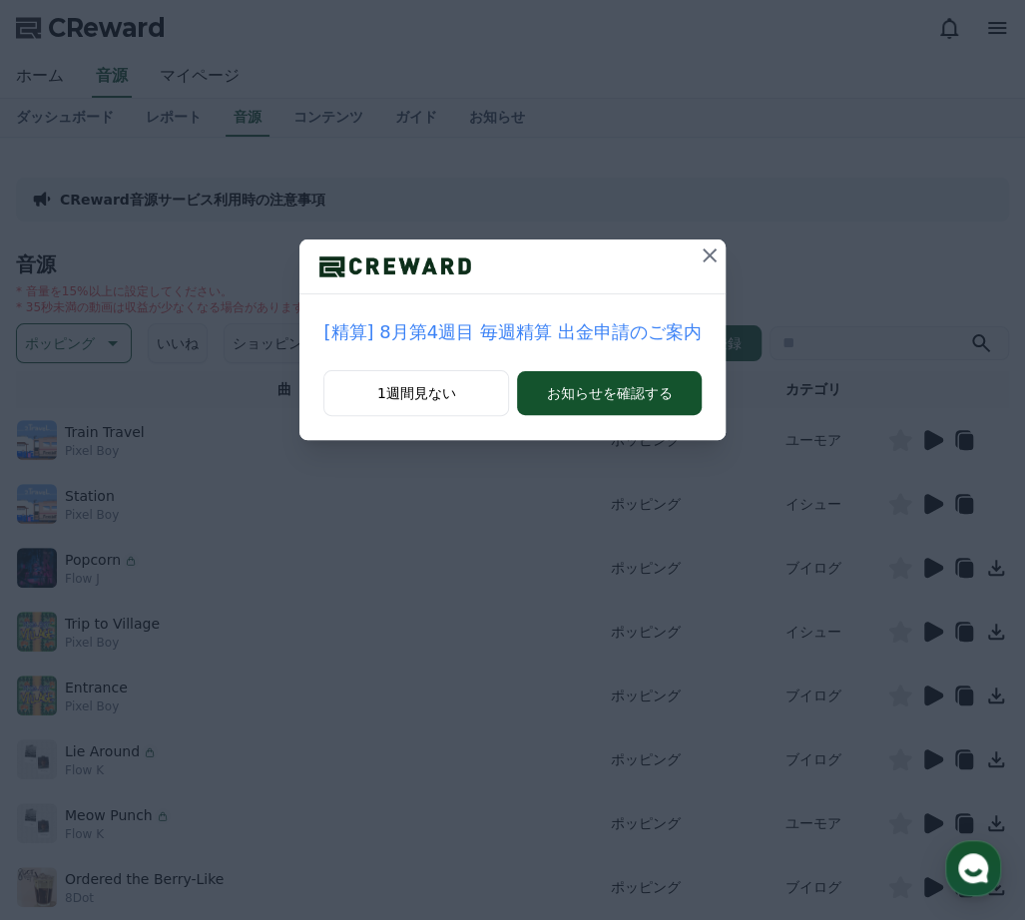
click at [697, 257] on icon at bounding box center [709, 255] width 24 height 24
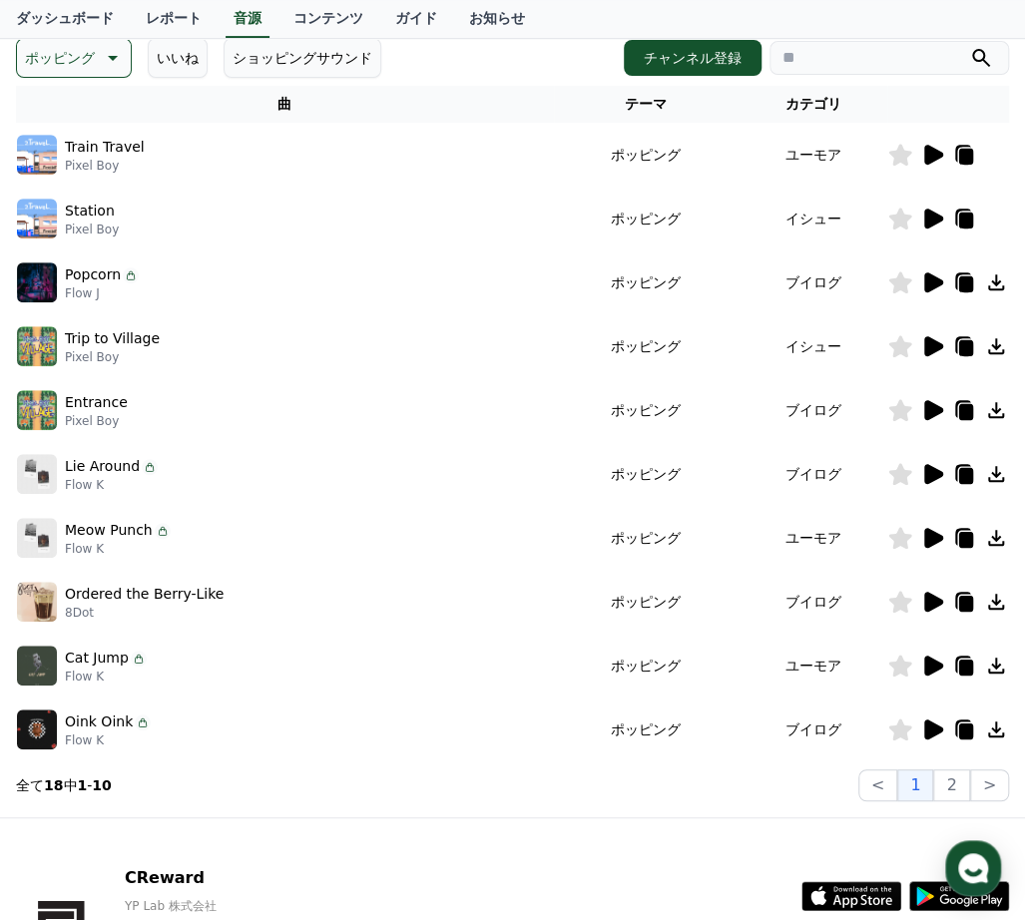
scroll to position [299, 0]
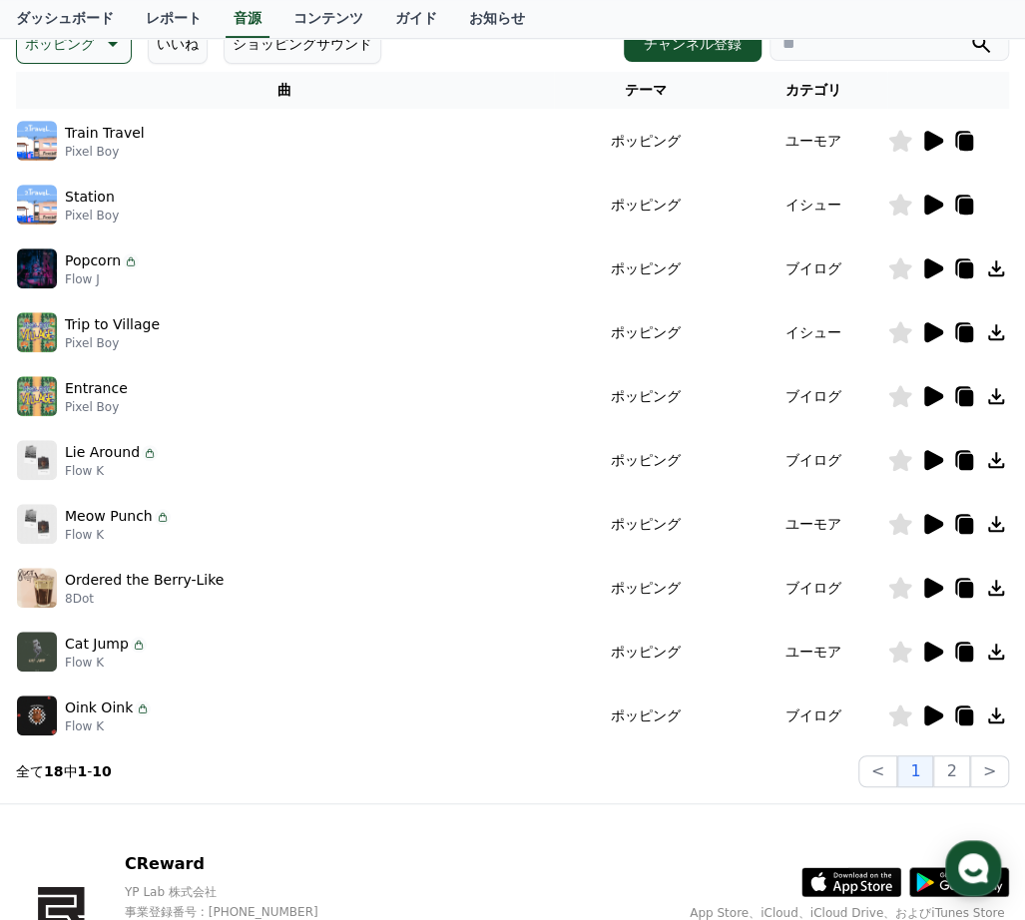
click at [963, 591] on icon at bounding box center [966, 590] width 14 height 16
click at [992, 589] on icon at bounding box center [996, 588] width 24 height 24
